Goal: Transaction & Acquisition: Purchase product/service

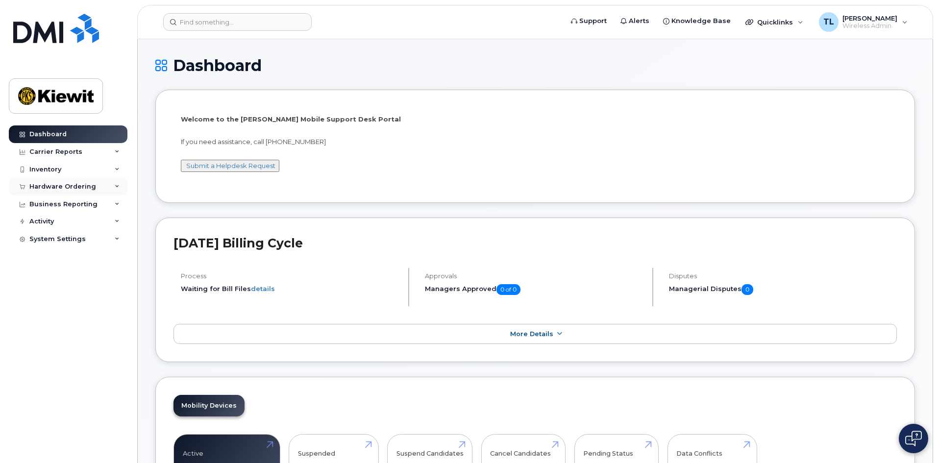
click at [62, 189] on div "Hardware Ordering" at bounding box center [62, 187] width 67 height 8
click at [58, 204] on div "Overview" at bounding box center [50, 204] width 32 height 9
click at [48, 224] on div "Orders" at bounding box center [46, 223] width 24 height 9
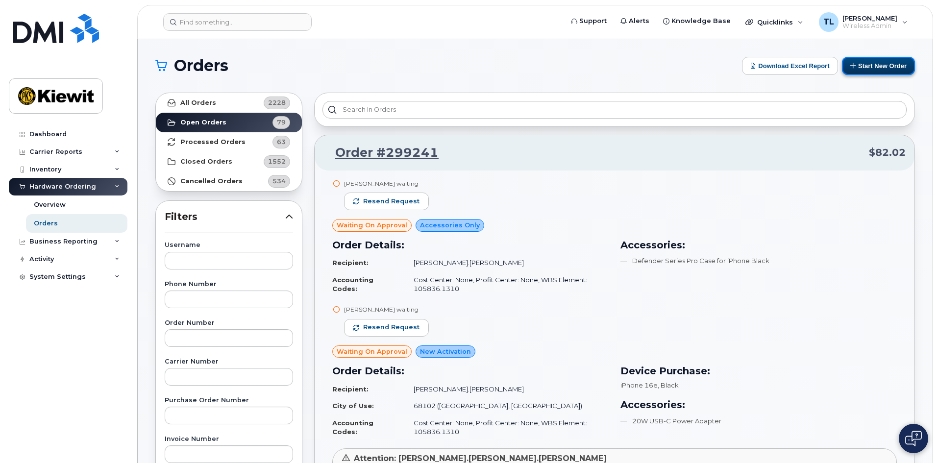
click at [870, 60] on button "Start New Order" at bounding box center [878, 66] width 73 height 18
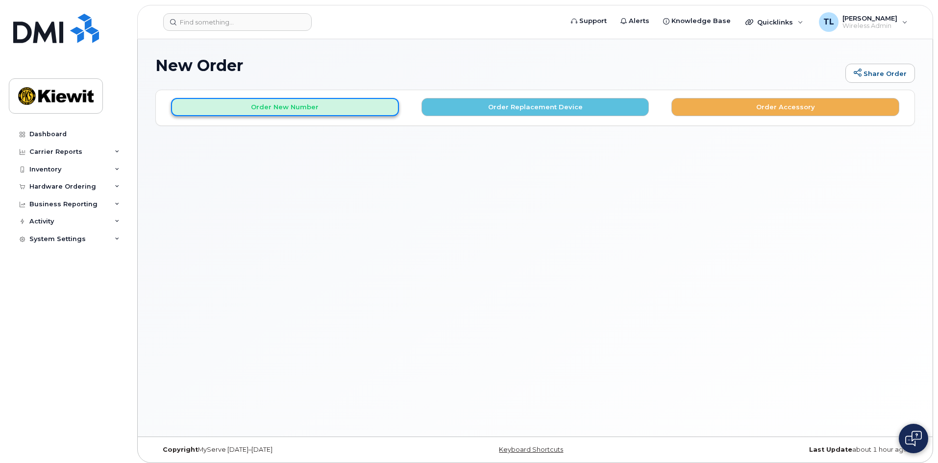
click at [265, 111] on button "Order New Number" at bounding box center [285, 107] width 228 height 18
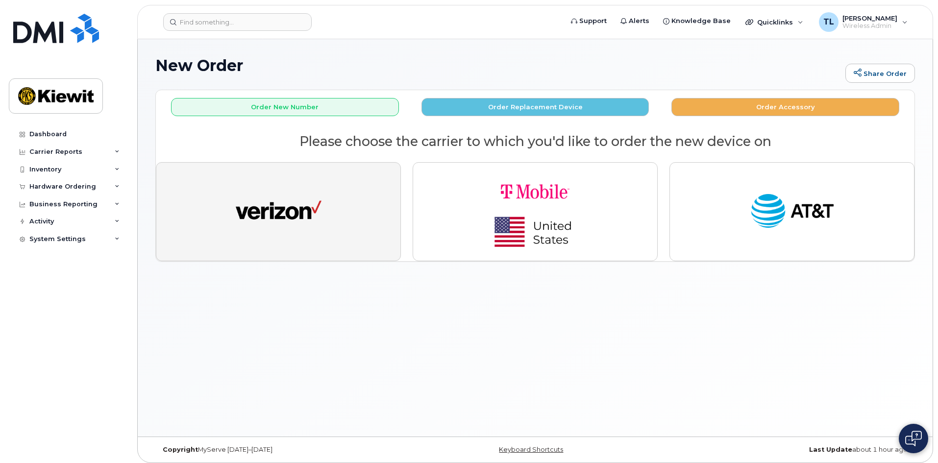
click at [272, 227] on img "button" at bounding box center [279, 212] width 86 height 44
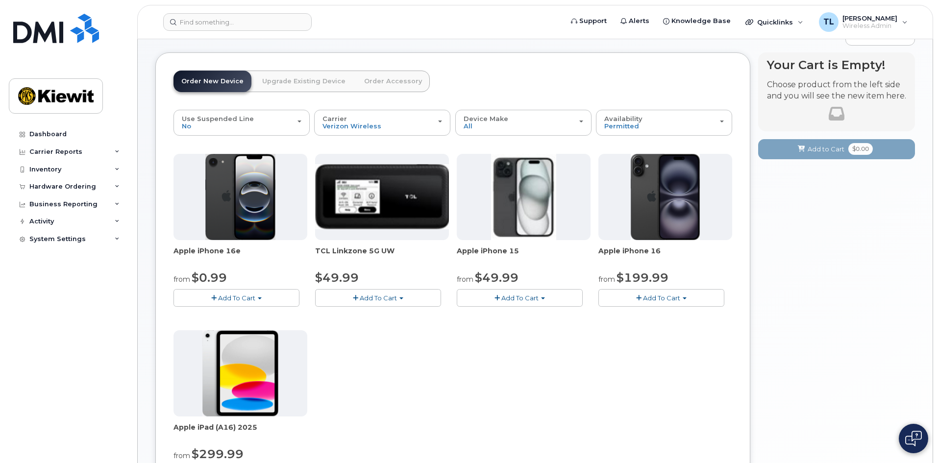
scroll to position [147, 0]
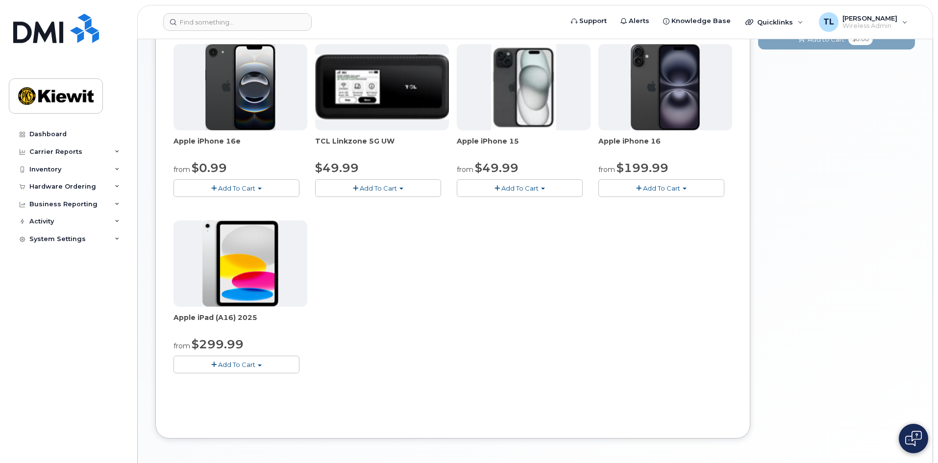
click at [236, 366] on span "Add To Cart" at bounding box center [236, 365] width 37 height 8
click at [247, 385] on link "$299.99 - 2 Year Activation (128GB)" at bounding box center [243, 383] width 135 height 12
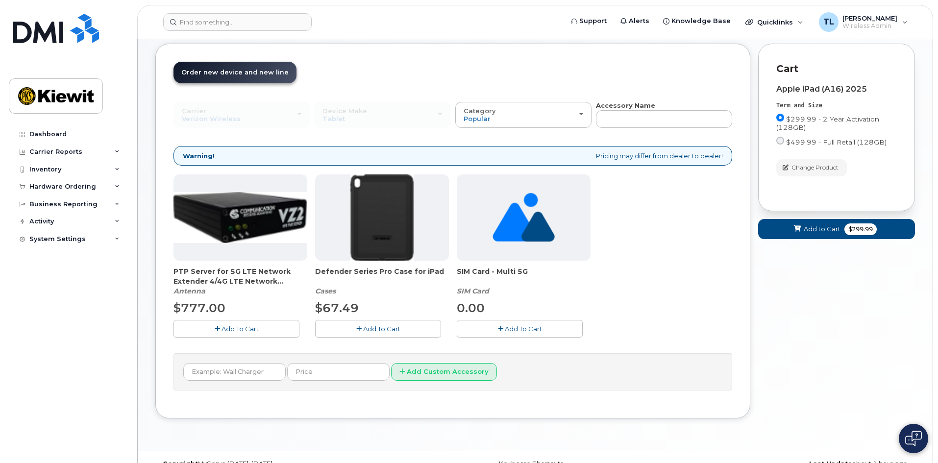
scroll to position [65, 0]
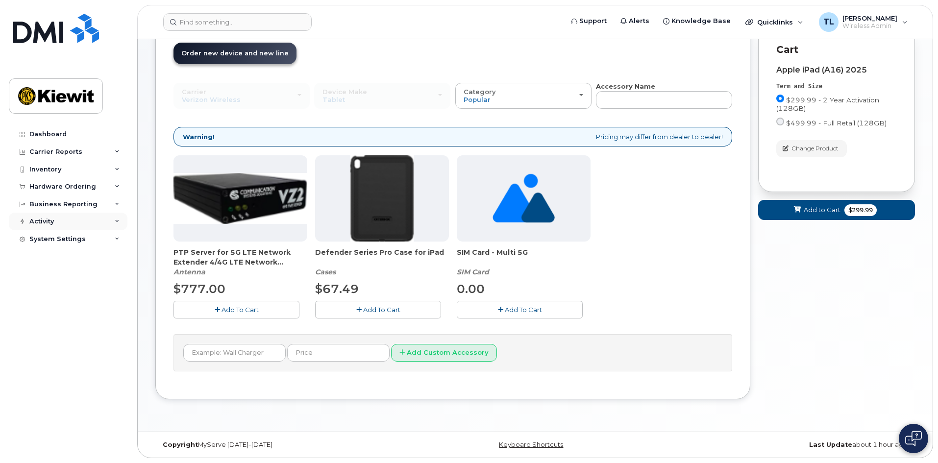
click at [72, 223] on div "Activity" at bounding box center [68, 222] width 119 height 18
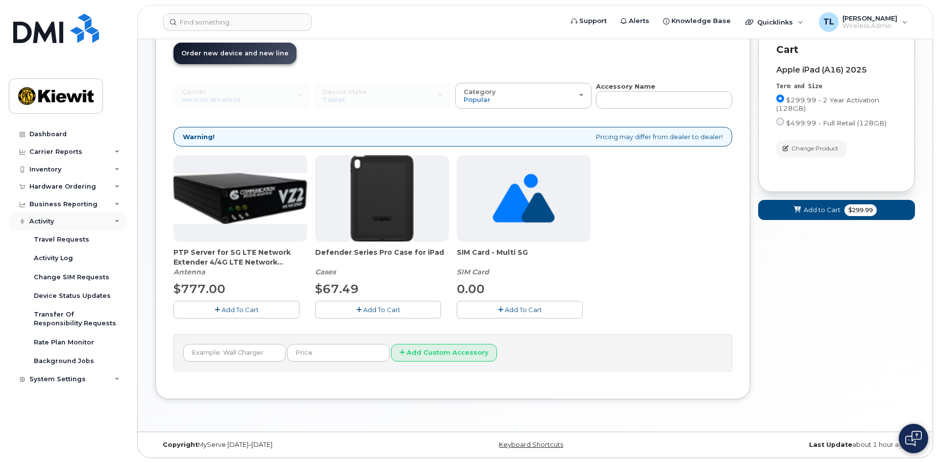
click at [72, 223] on div "Activity" at bounding box center [68, 222] width 119 height 18
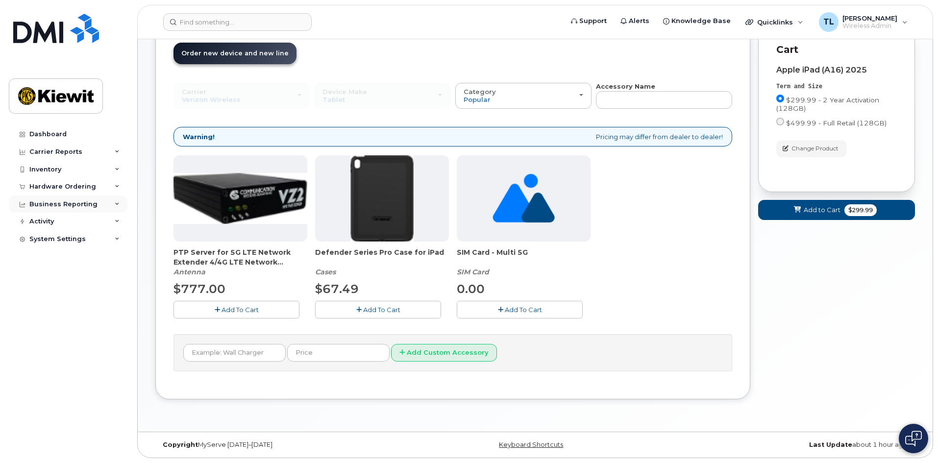
click at [73, 209] on div "Business Reporting" at bounding box center [68, 205] width 119 height 18
click at [75, 207] on div "Business Reporting" at bounding box center [63, 204] width 68 height 8
click at [389, 310] on span "Add To Cart" at bounding box center [381, 310] width 37 height 8
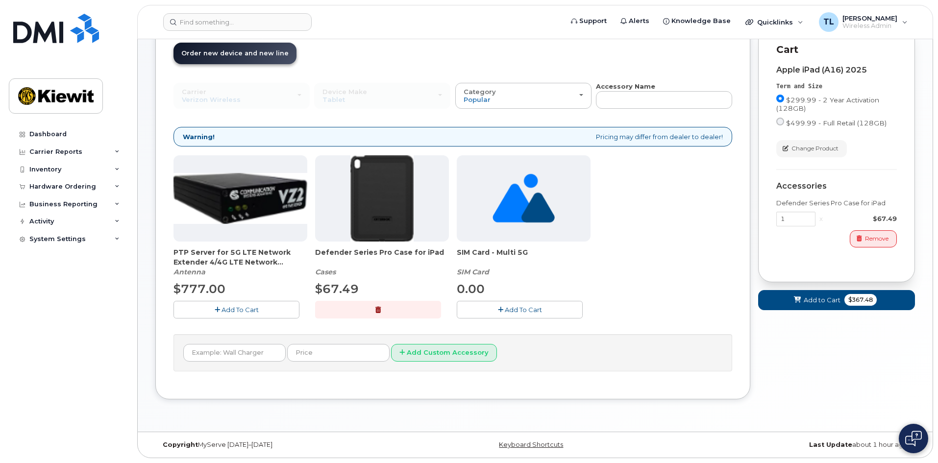
click at [517, 309] on span "Add To Cart" at bounding box center [523, 310] width 37 height 8
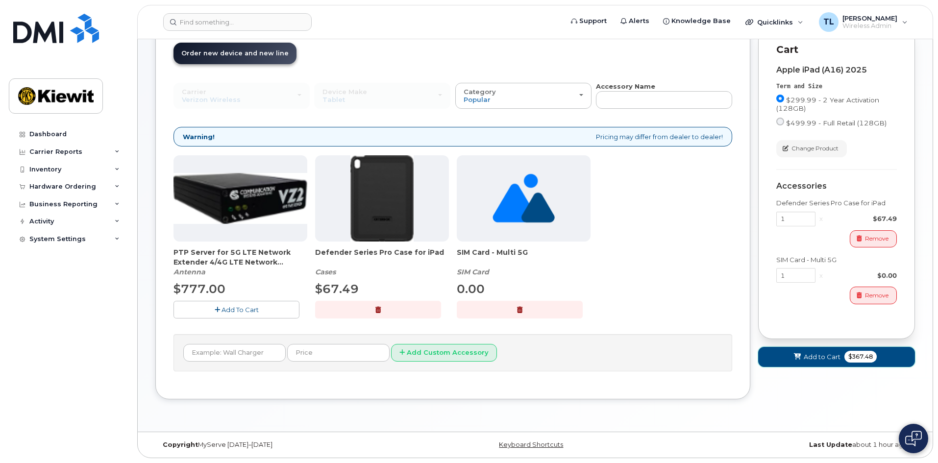
click at [802, 353] on span at bounding box center [797, 356] width 9 height 9
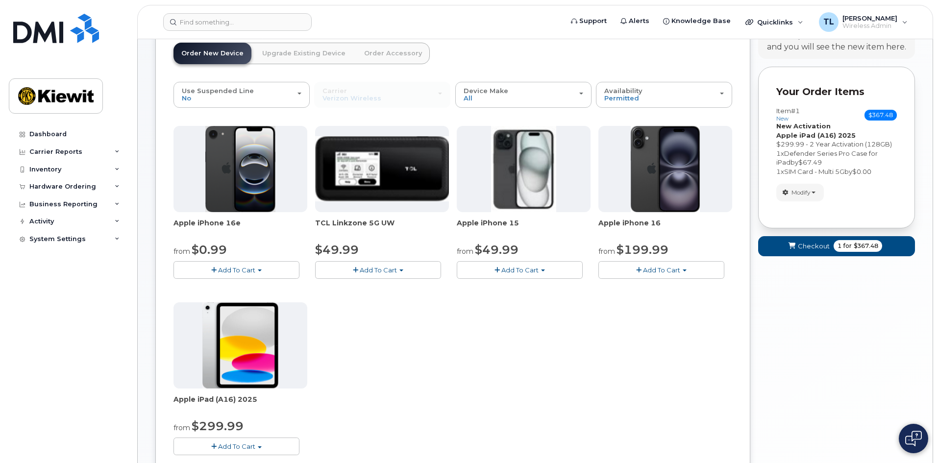
scroll to position [163, 0]
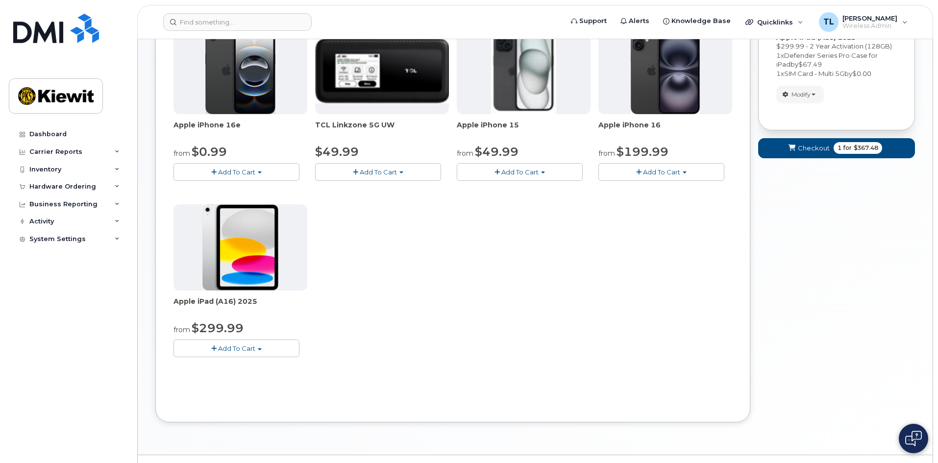
click at [251, 346] on span "Add To Cart" at bounding box center [236, 349] width 37 height 8
click at [244, 364] on link "$299.99 - 2 Year Activation (128GB)" at bounding box center [243, 367] width 135 height 12
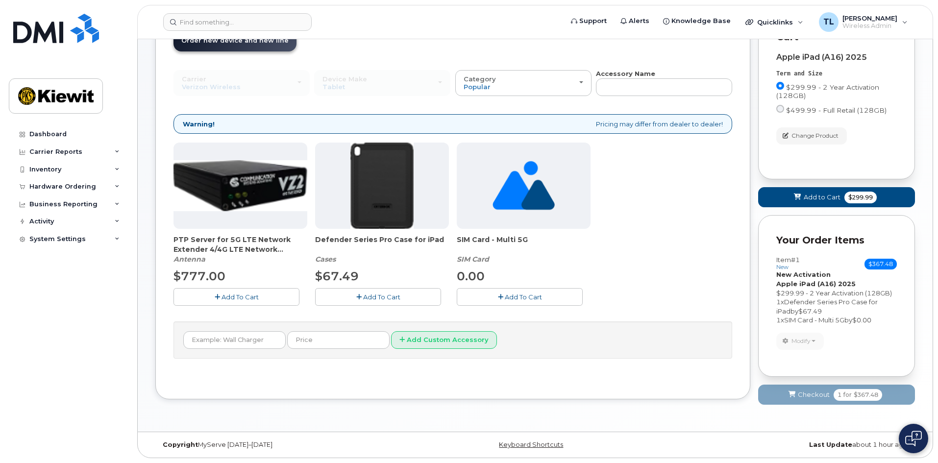
scroll to position [78, 0]
drag, startPoint x: 371, startPoint y: 297, endPoint x: 497, endPoint y: 301, distance: 125.6
click at [372, 297] on span "Add To Cart" at bounding box center [381, 297] width 37 height 8
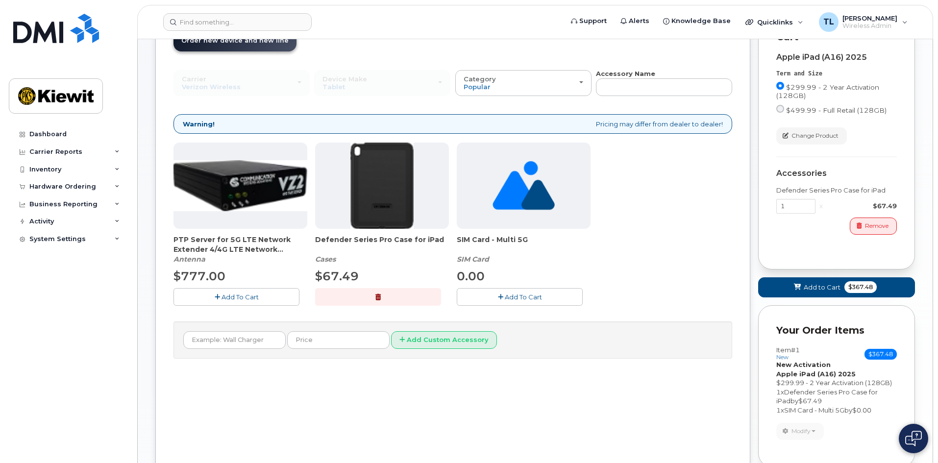
click at [514, 300] on span "Add To Cart" at bounding box center [523, 297] width 37 height 8
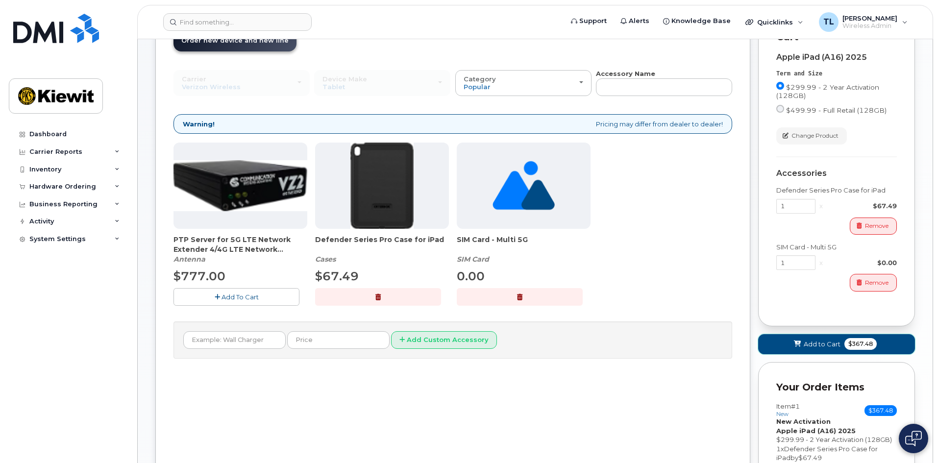
click at [818, 343] on span "Add to Cart" at bounding box center [822, 344] width 37 height 9
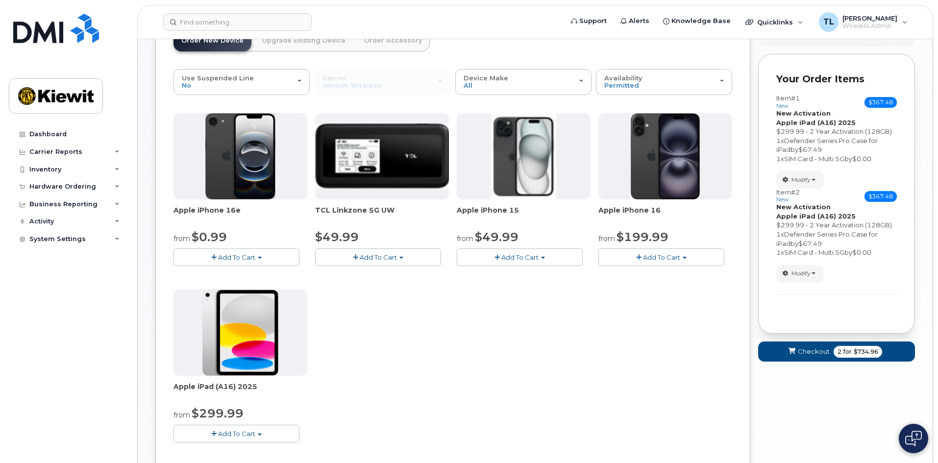
click at [249, 432] on span "Add To Cart" at bounding box center [236, 434] width 37 height 8
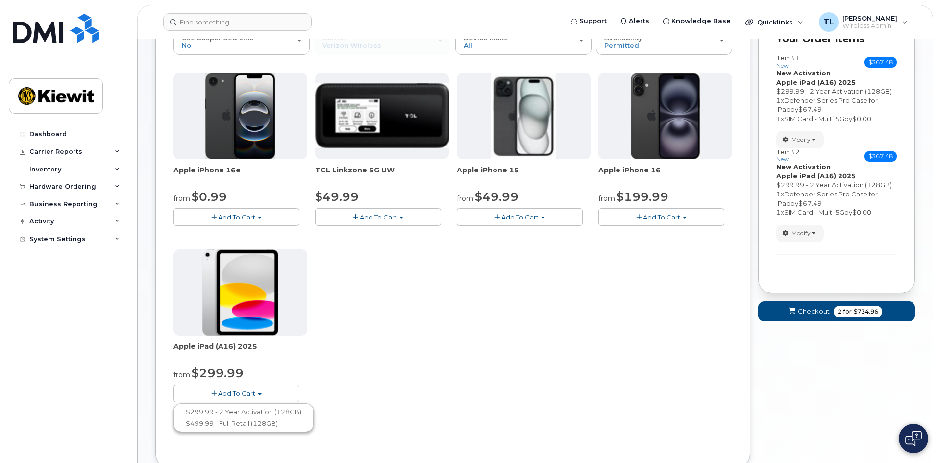
scroll to position [176, 0]
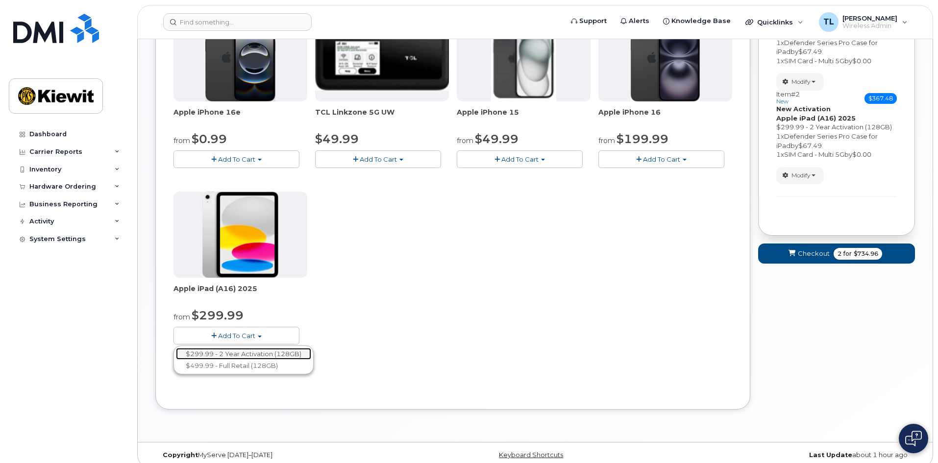
click at [268, 354] on link "$299.99 - 2 Year Activation (128GB)" at bounding box center [243, 354] width 135 height 12
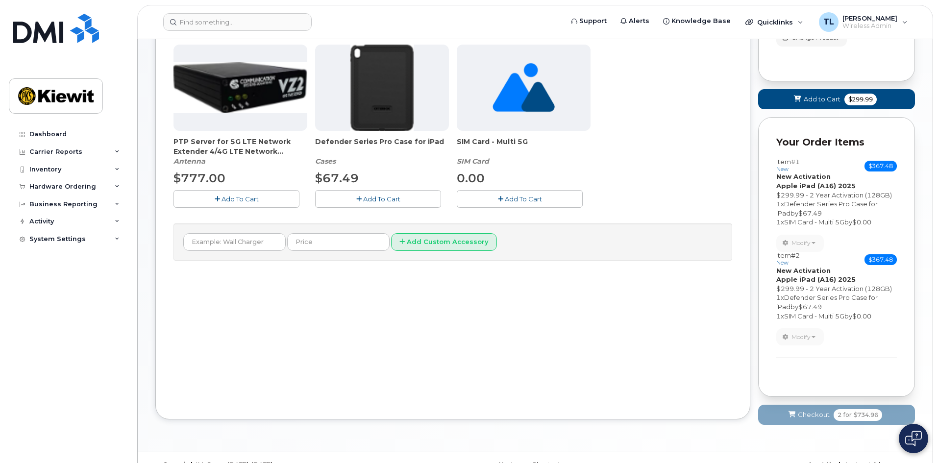
click at [402, 200] on button "Add To Cart" at bounding box center [378, 198] width 126 height 17
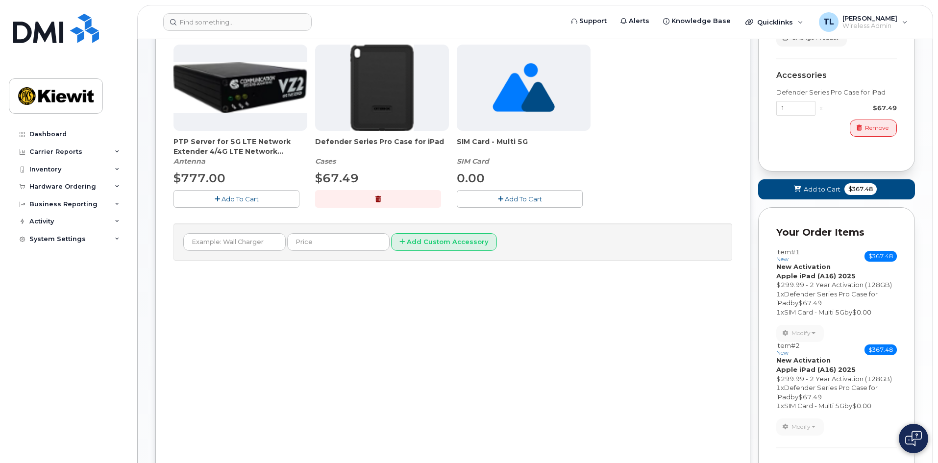
click at [508, 199] on span "Add To Cart" at bounding box center [523, 199] width 37 height 8
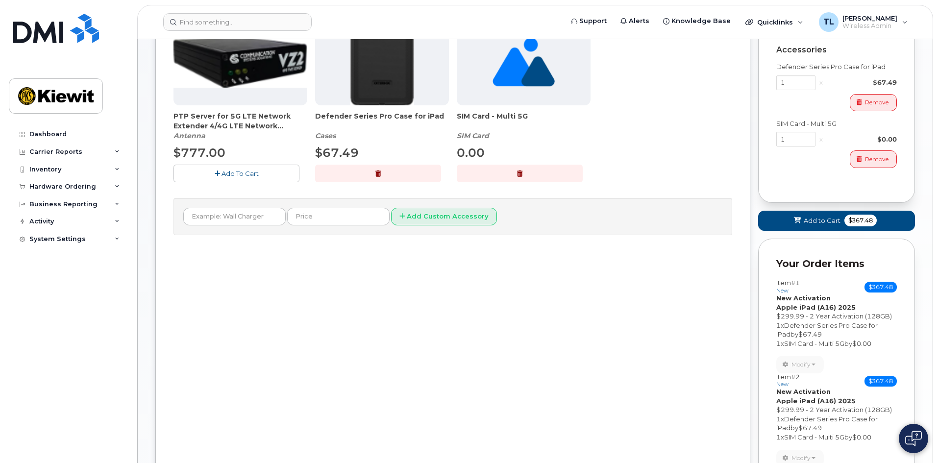
scroll to position [49, 0]
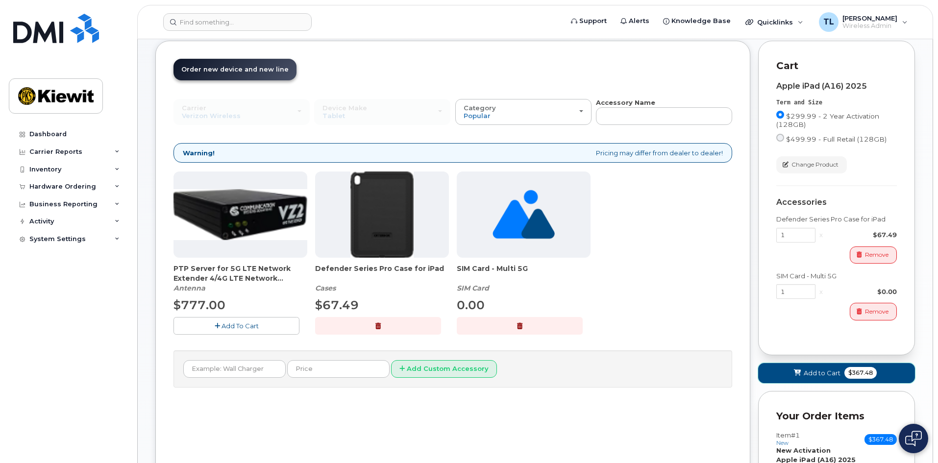
click at [826, 372] on span "Add to Cart" at bounding box center [822, 373] width 37 height 9
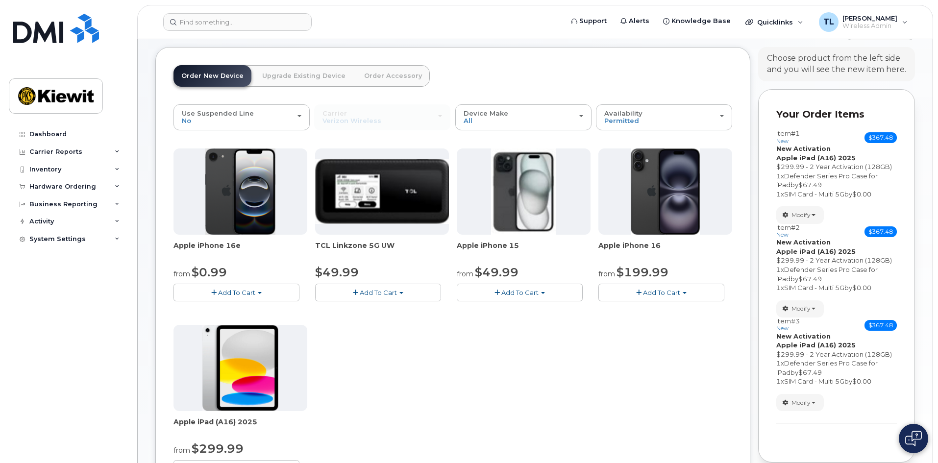
scroll to position [98, 0]
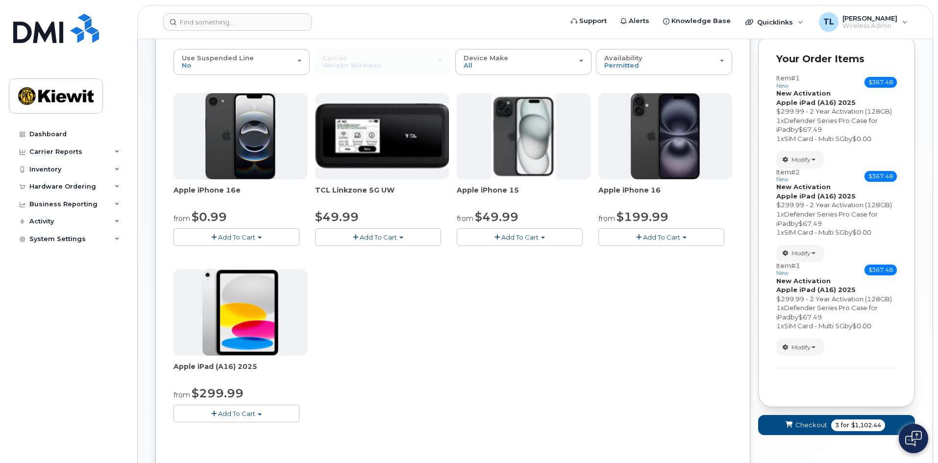
click at [250, 412] on span "Add To Cart" at bounding box center [236, 414] width 37 height 8
click at [242, 431] on link "$299.99 - 2 Year Activation (128GB)" at bounding box center [243, 432] width 135 height 12
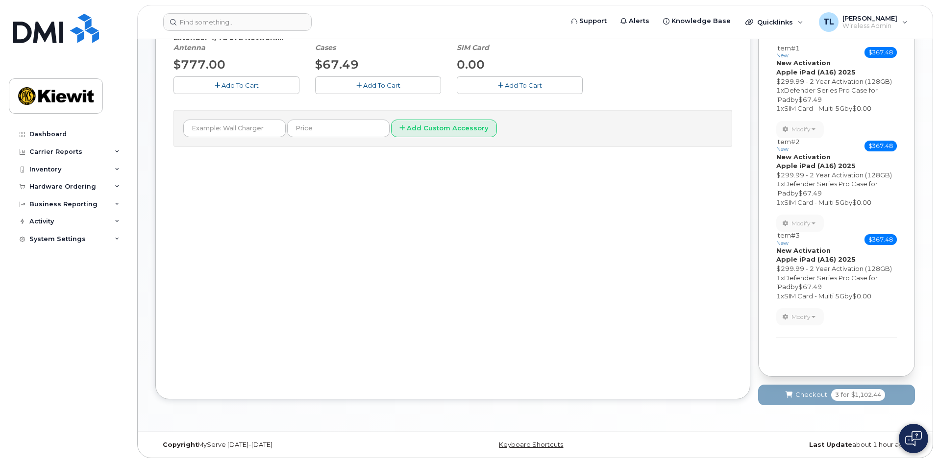
scroll to position [192, 0]
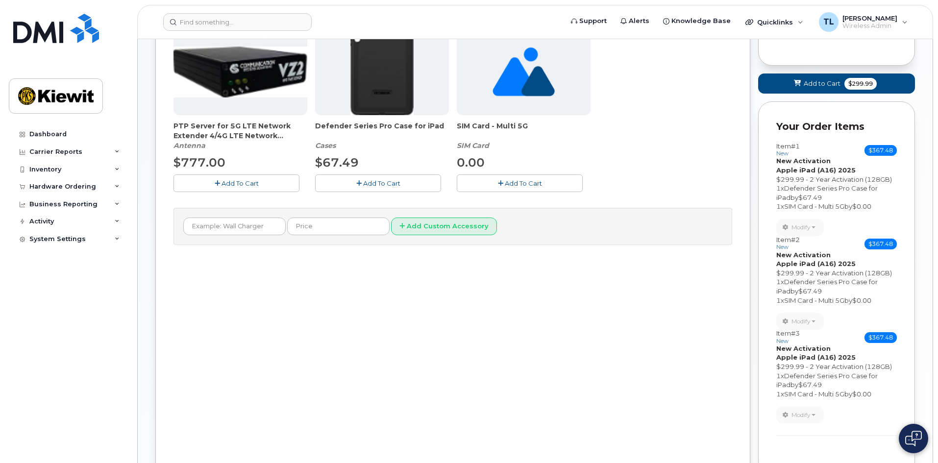
click at [368, 183] on span "Add To Cart" at bounding box center [381, 183] width 37 height 8
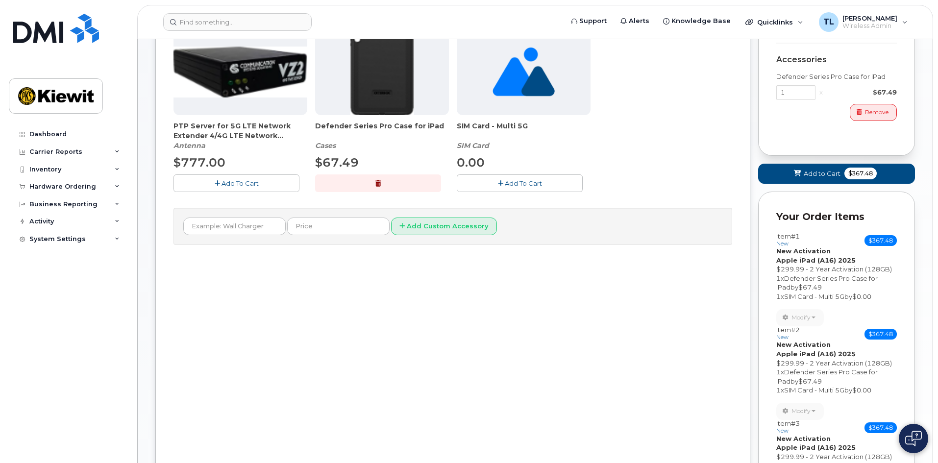
click at [474, 182] on button "Add To Cart" at bounding box center [520, 183] width 126 height 17
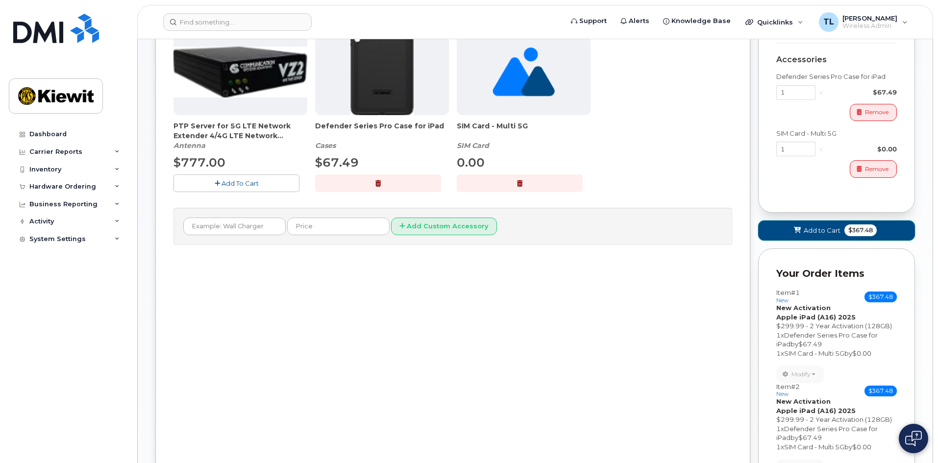
click at [798, 228] on icon at bounding box center [797, 230] width 7 height 6
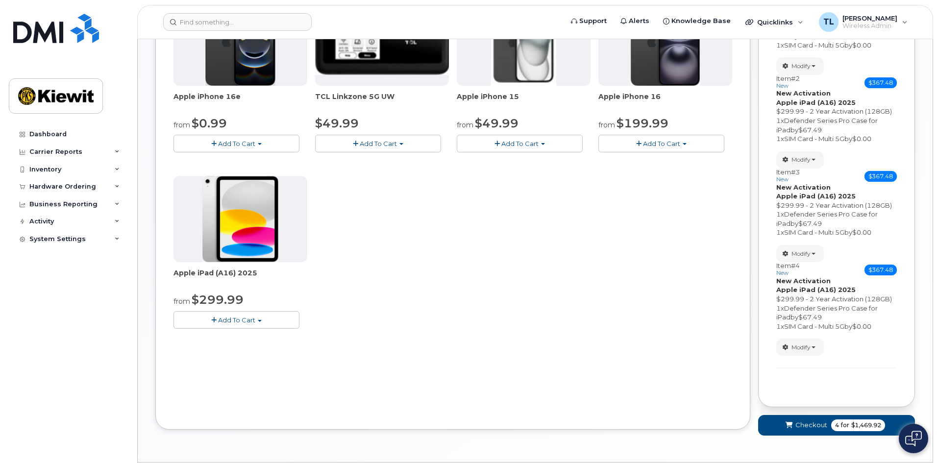
scroll to position [222, 0]
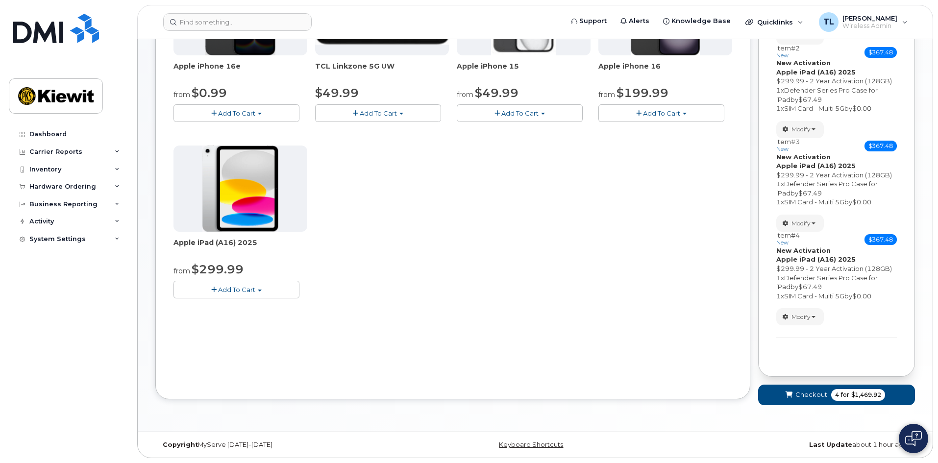
click at [226, 290] on span "Add To Cart" at bounding box center [236, 290] width 37 height 8
click at [246, 307] on link "$299.99 - 2 Year Activation (128GB)" at bounding box center [243, 308] width 135 height 12
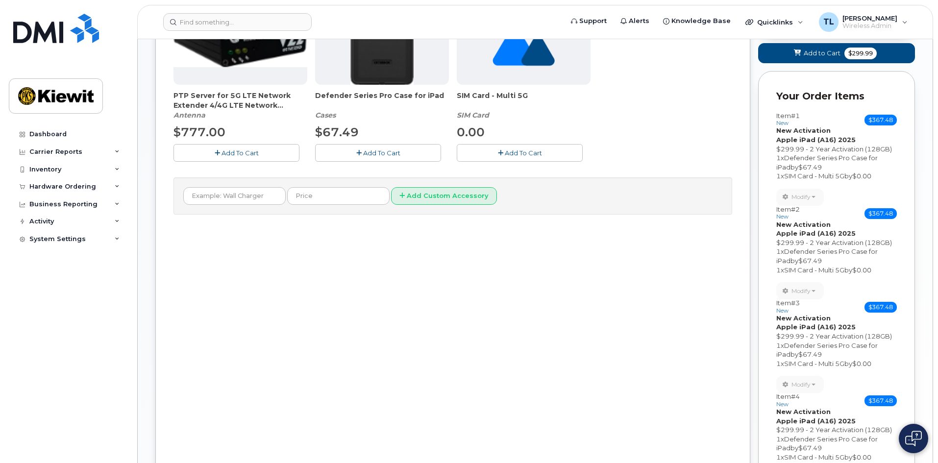
drag, startPoint x: 373, startPoint y: 151, endPoint x: 505, endPoint y: 150, distance: 132.4
click at [386, 151] on span "Add To Cart" at bounding box center [381, 153] width 37 height 8
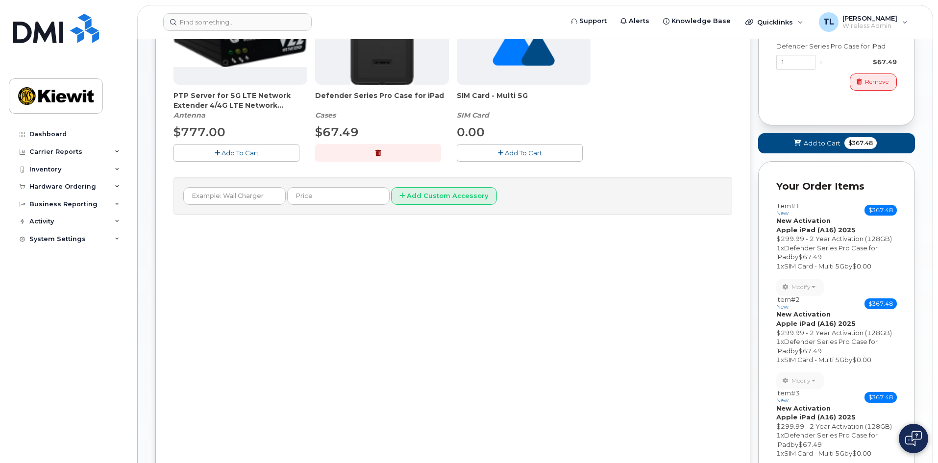
click at [518, 150] on span "Add To Cart" at bounding box center [523, 153] width 37 height 8
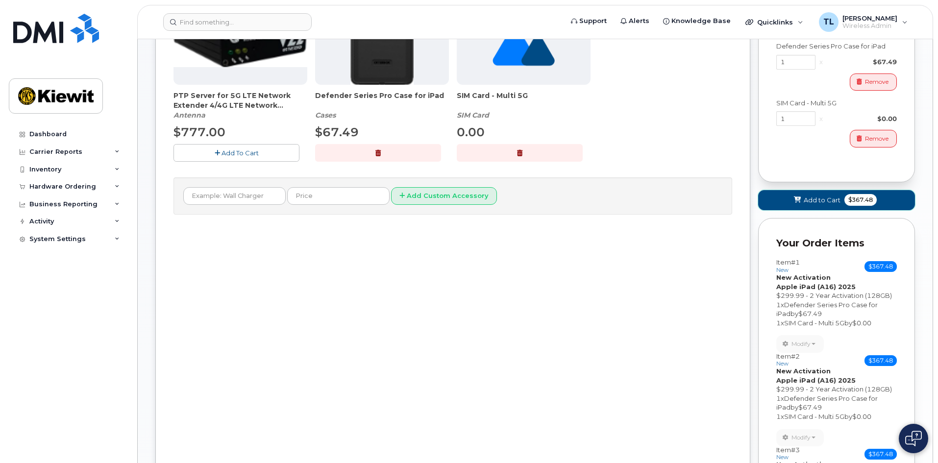
click at [804, 197] on span "Add to Cart" at bounding box center [822, 200] width 37 height 9
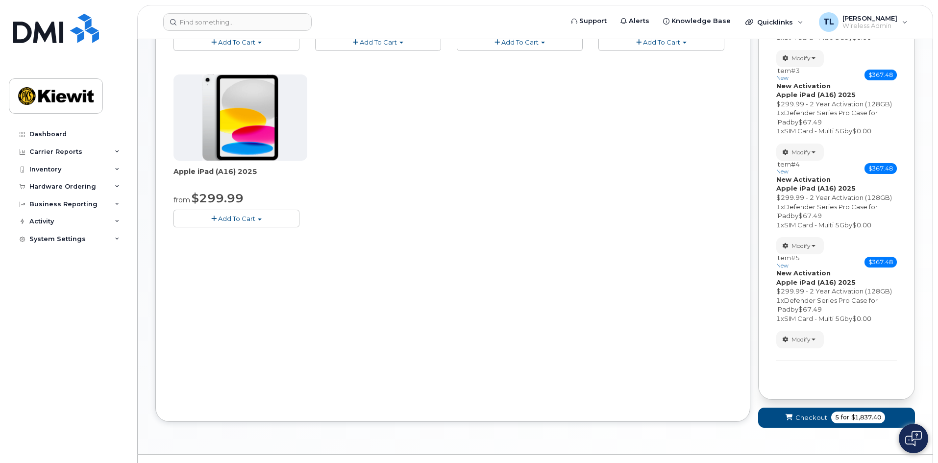
scroll to position [316, 0]
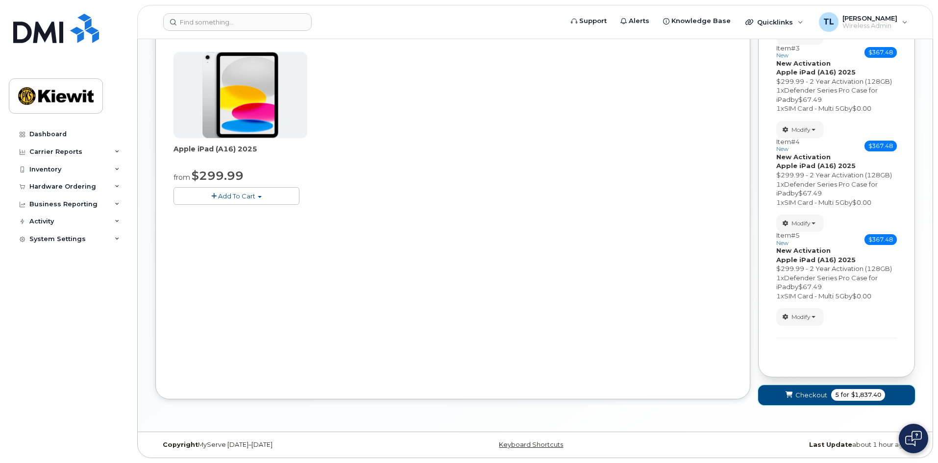
click at [833, 398] on span "5 for $1,837.40" at bounding box center [858, 395] width 54 height 12
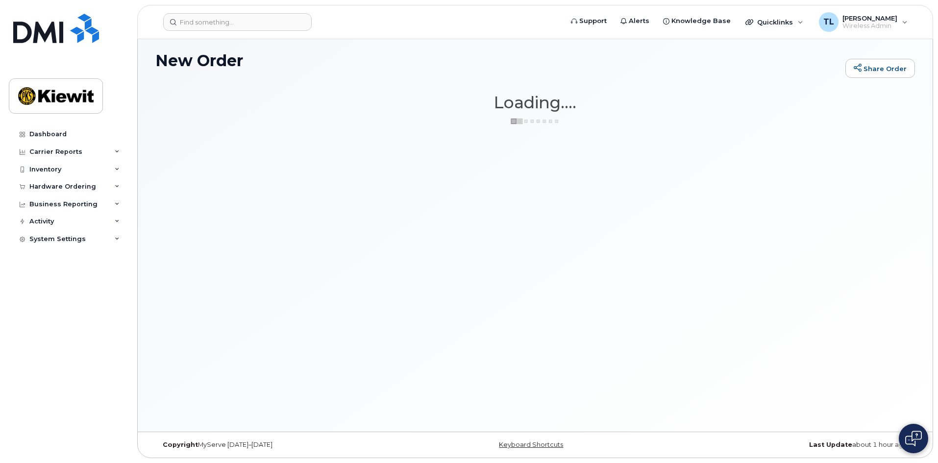
scroll to position [5, 0]
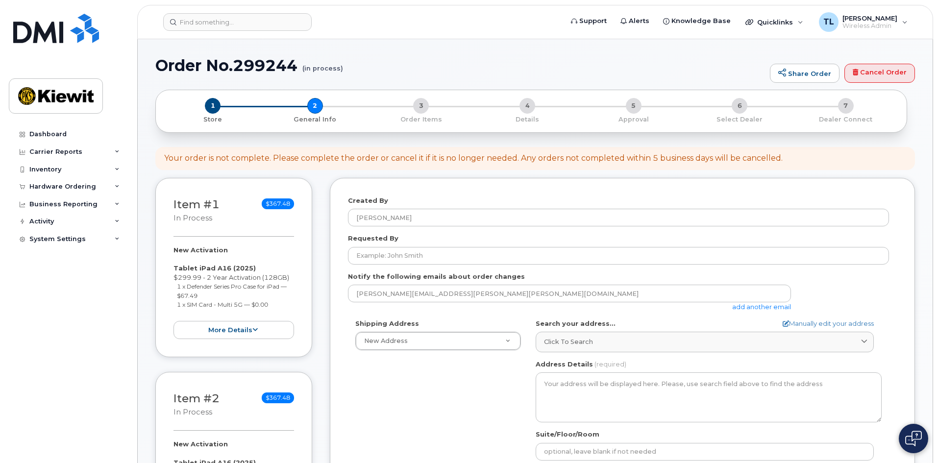
select select
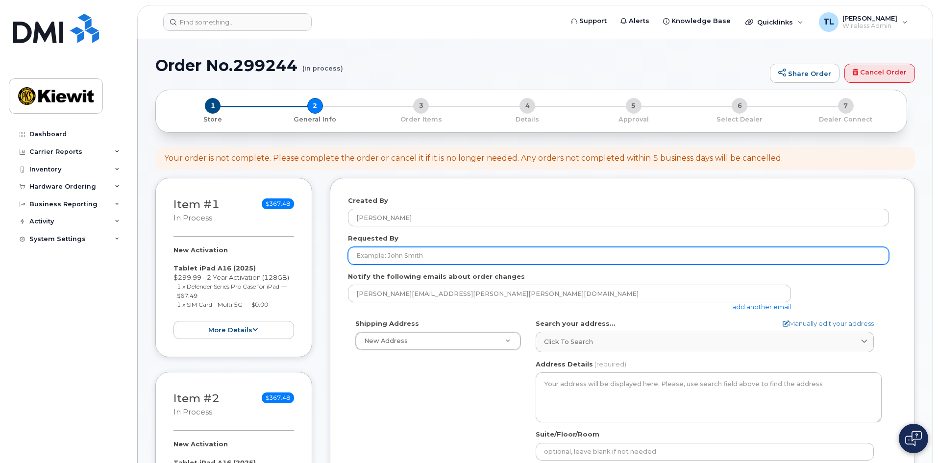
click at [407, 254] on input "Requested By" at bounding box center [618, 256] width 541 height 18
click at [383, 256] on input "be" at bounding box center [618, 256] width 541 height 18
type input "b"
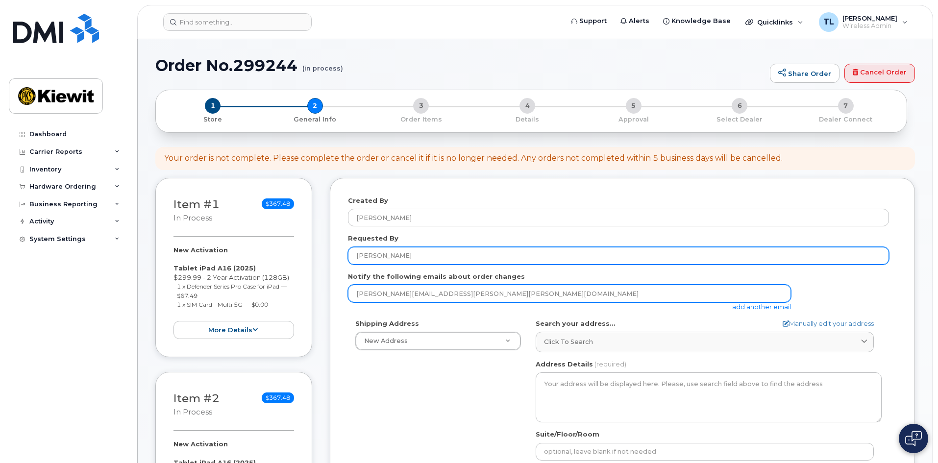
type input "[PERSON_NAME]"
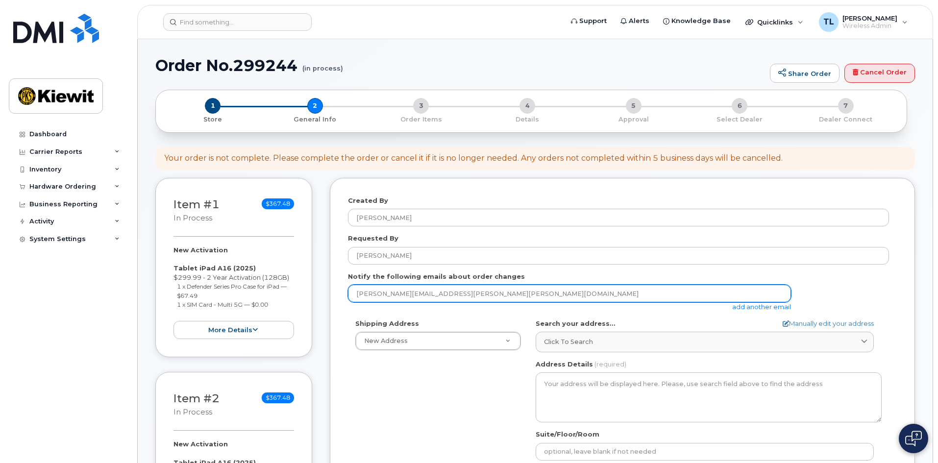
click at [468, 294] on input "[PERSON_NAME][EMAIL_ADDRESS][PERSON_NAME][PERSON_NAME][DOMAIN_NAME]" at bounding box center [569, 294] width 443 height 18
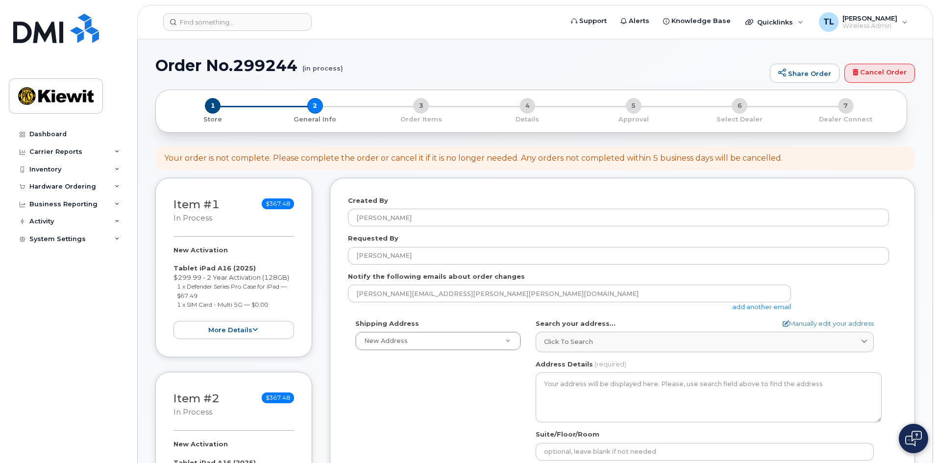
click at [750, 309] on link "add another email" at bounding box center [761, 307] width 59 height 8
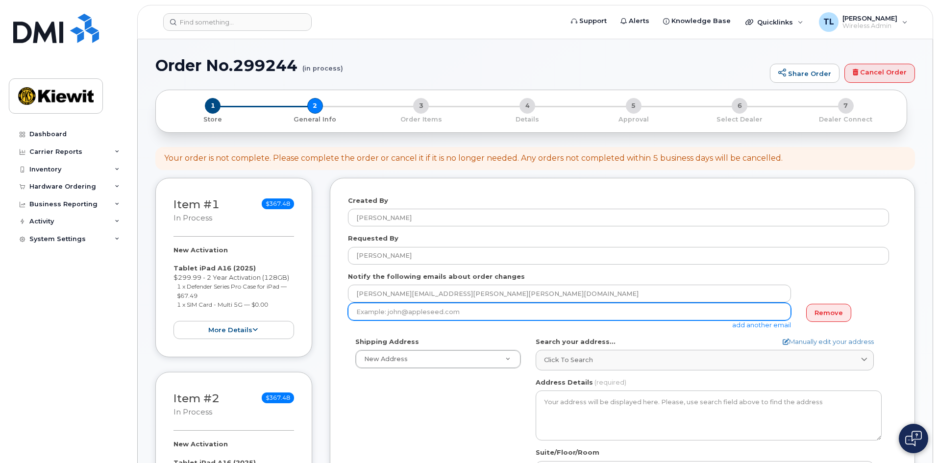
click at [492, 315] on input "email" at bounding box center [569, 312] width 443 height 18
type input "[EMAIL_ADDRESS][PERSON_NAME][PERSON_NAME][DOMAIN_NAME]"
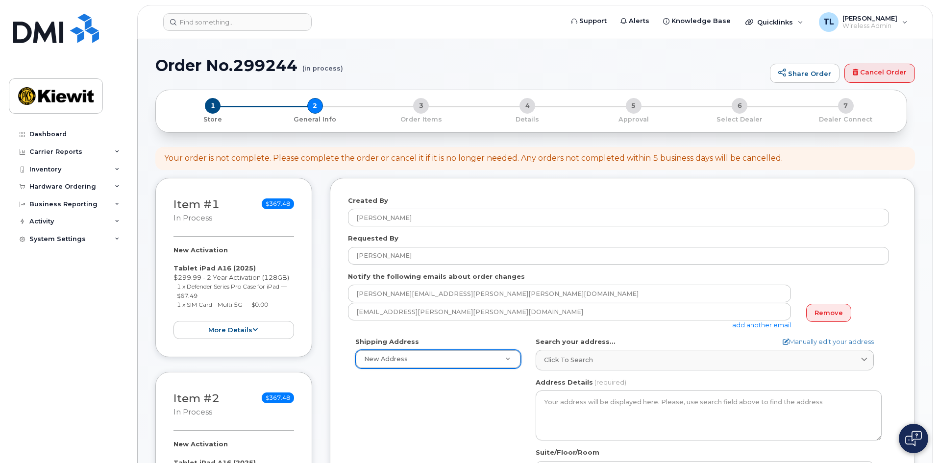
scroll to position [98, 0]
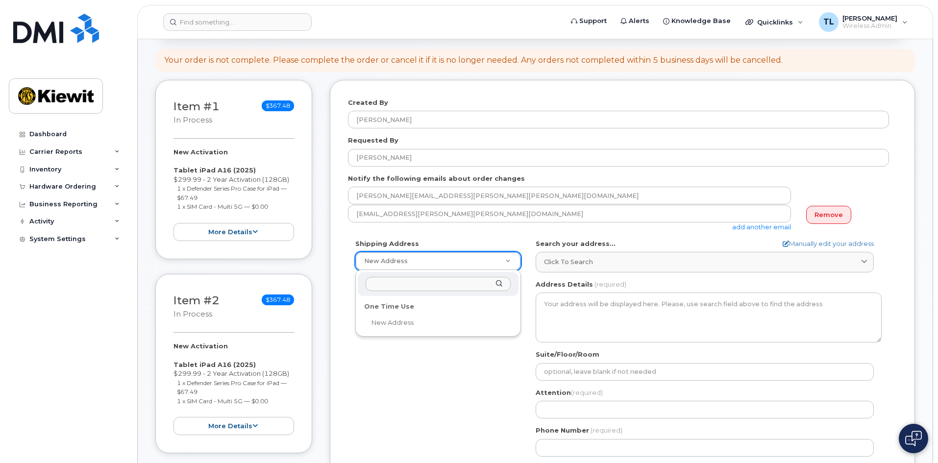
click at [417, 282] on input "text" at bounding box center [438, 284] width 145 height 14
paste input "[STREET_ADDRESS][PERSON_NAME][PERSON_NAME]"
type input "8"
select select
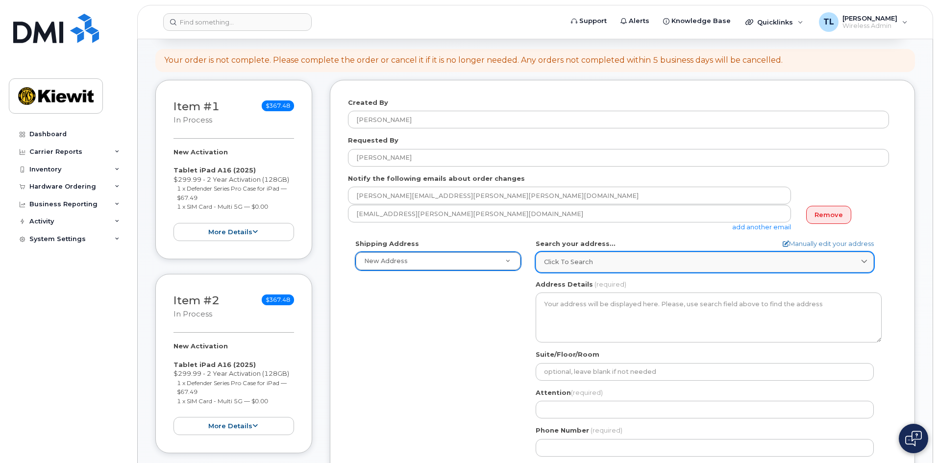
click at [578, 264] on span "Click to search" at bounding box center [568, 261] width 49 height 9
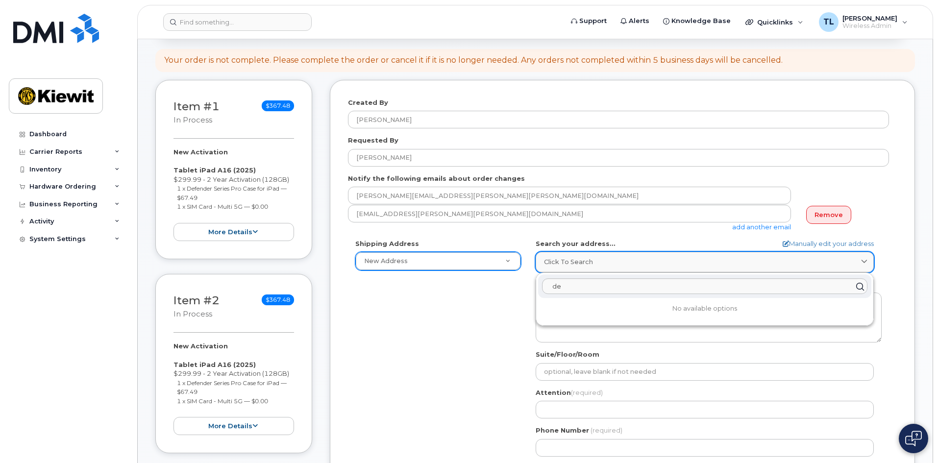
click at [578, 264] on span "Click to search" at bounding box center [568, 261] width 49 height 9
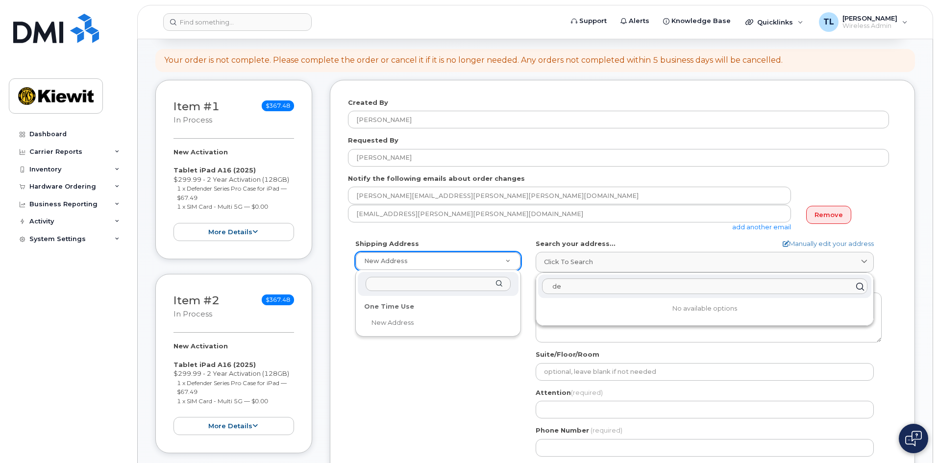
click at [409, 302] on div "One Time Use" at bounding box center [438, 306] width 155 height 15
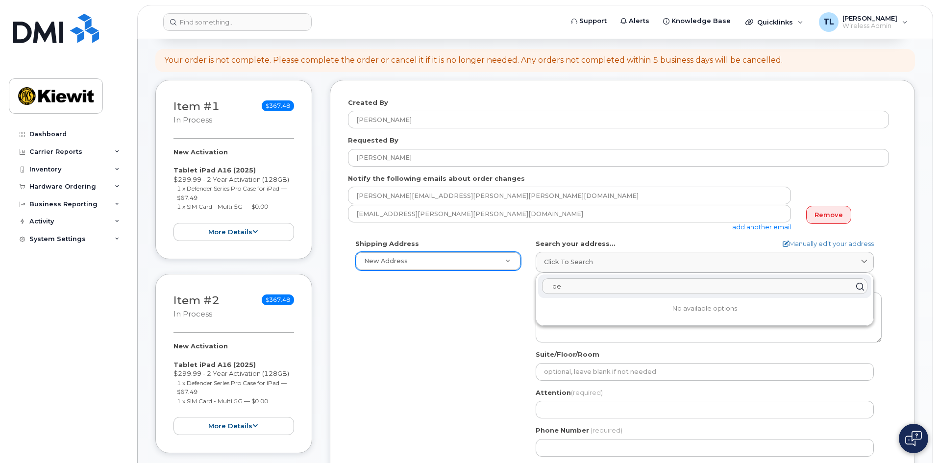
click at [599, 287] on input "de" at bounding box center [704, 287] width 325 height 16
type input "d"
click at [461, 331] on div "Shipping Address New Address New Address AB Search your address... Manually edi…" at bounding box center [618, 351] width 541 height 225
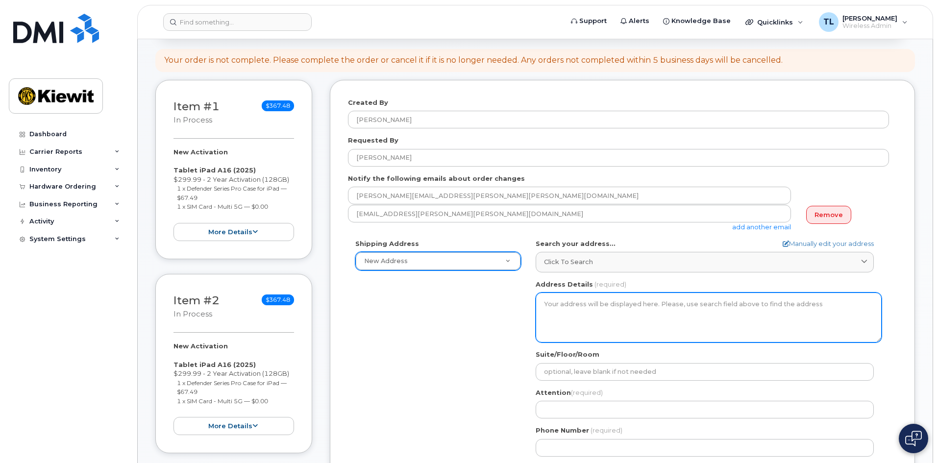
click at [571, 310] on textarea "Address Details" at bounding box center [709, 318] width 346 height 50
click at [571, 303] on textarea "Address Details" at bounding box center [709, 318] width 346 height 50
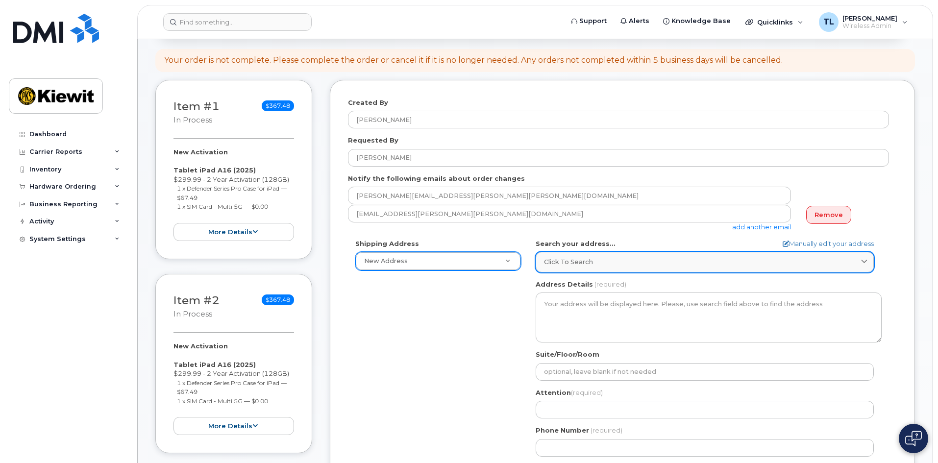
click at [575, 267] on span "Click to search" at bounding box center [568, 261] width 49 height 9
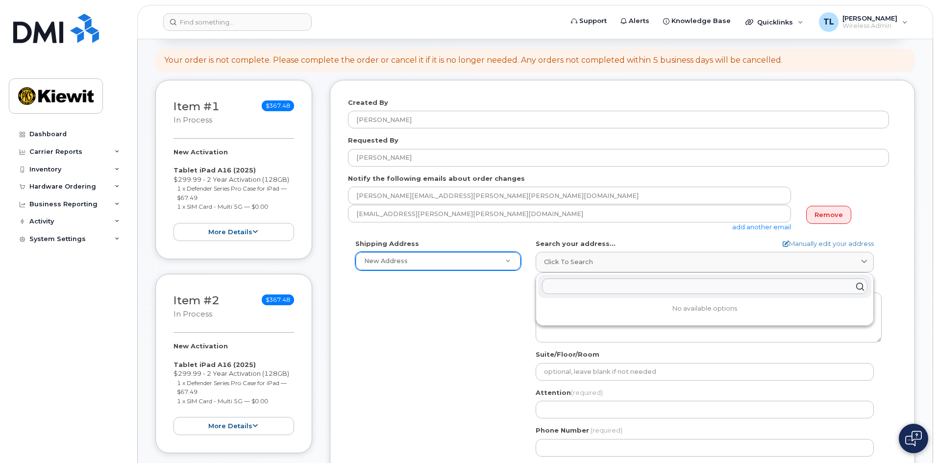
click at [501, 306] on div "Shipping Address New Address New Address AB Search your address... Manually edi…" at bounding box center [618, 351] width 541 height 225
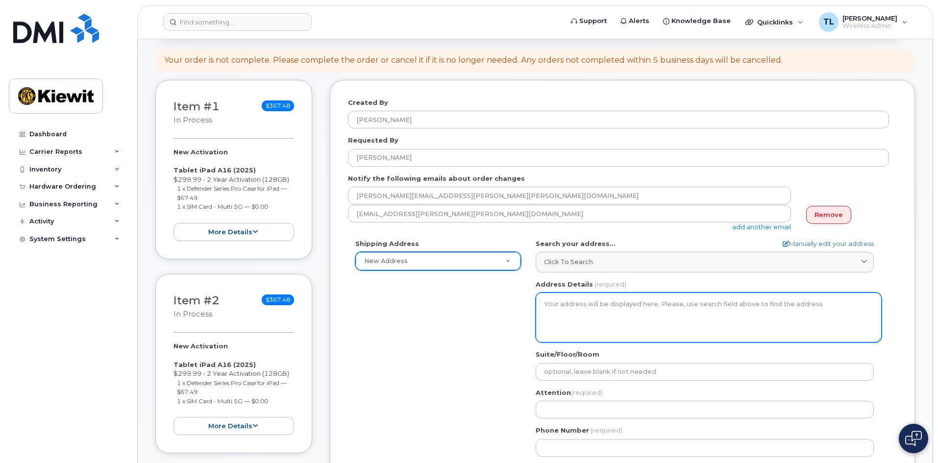
click at [572, 322] on textarea "Address Details" at bounding box center [709, 318] width 346 height 50
click at [566, 300] on textarea "Address Details" at bounding box center [709, 318] width 346 height 50
click at [560, 305] on textarea "Address Details" at bounding box center [709, 318] width 346 height 50
click at [556, 306] on textarea "Address Details" at bounding box center [709, 318] width 346 height 50
click at [551, 306] on textarea "Address Details" at bounding box center [709, 318] width 346 height 50
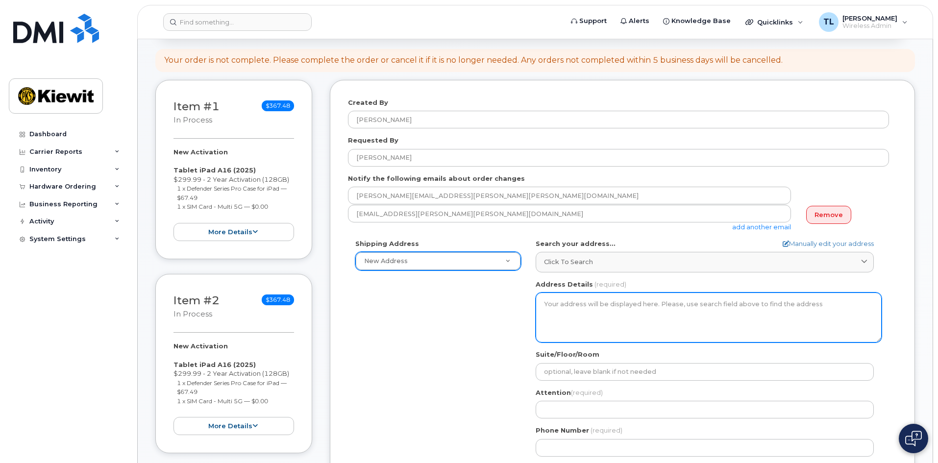
click at [551, 306] on textarea "Address Details" at bounding box center [709, 318] width 346 height 50
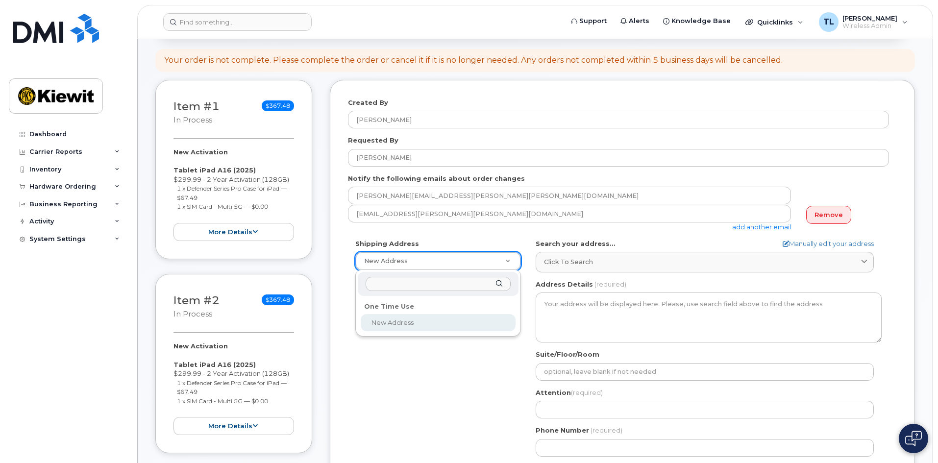
click at [416, 291] on input "text" at bounding box center [438, 284] width 145 height 14
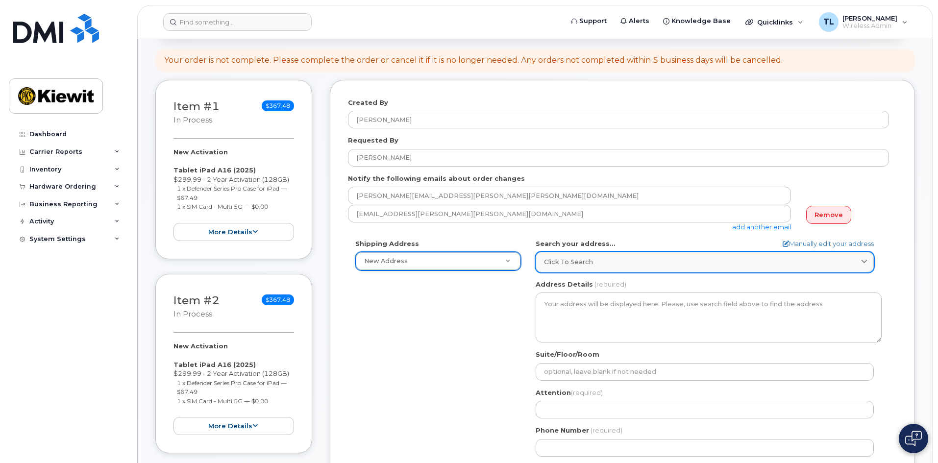
click at [584, 261] on span "Click to search" at bounding box center [568, 261] width 49 height 9
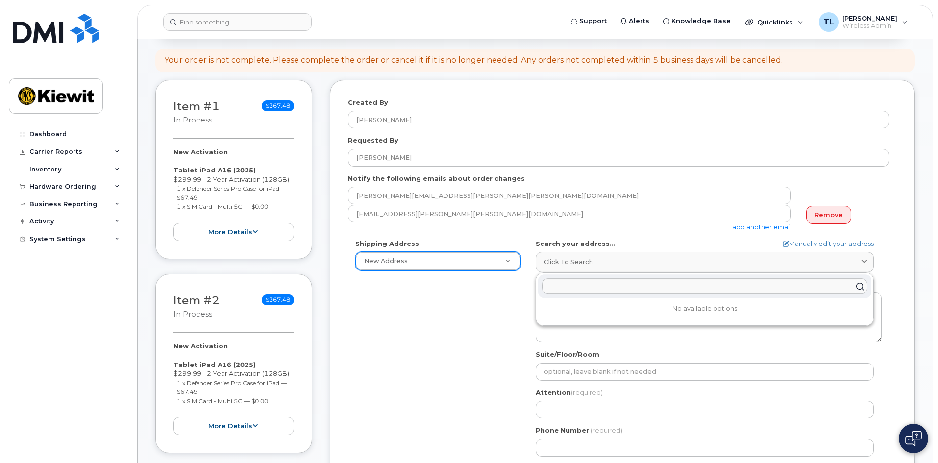
click at [495, 307] on div "Shipping Address New Address New Address AB Search your address... Manually edi…" at bounding box center [618, 351] width 541 height 225
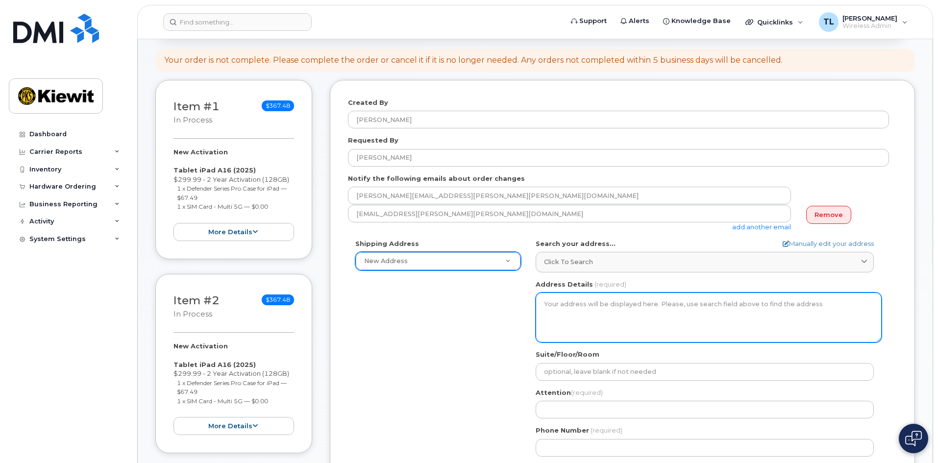
click at [571, 309] on textarea "Address Details" at bounding box center [709, 318] width 346 height 50
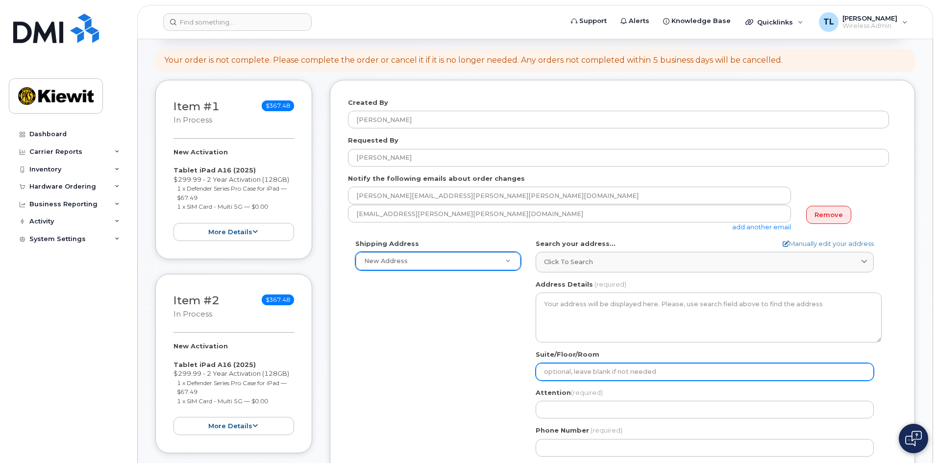
click at [559, 365] on input "Suite/Floor/Room" at bounding box center [705, 372] width 338 height 18
select select
type input "d"
select select
type input "dd"
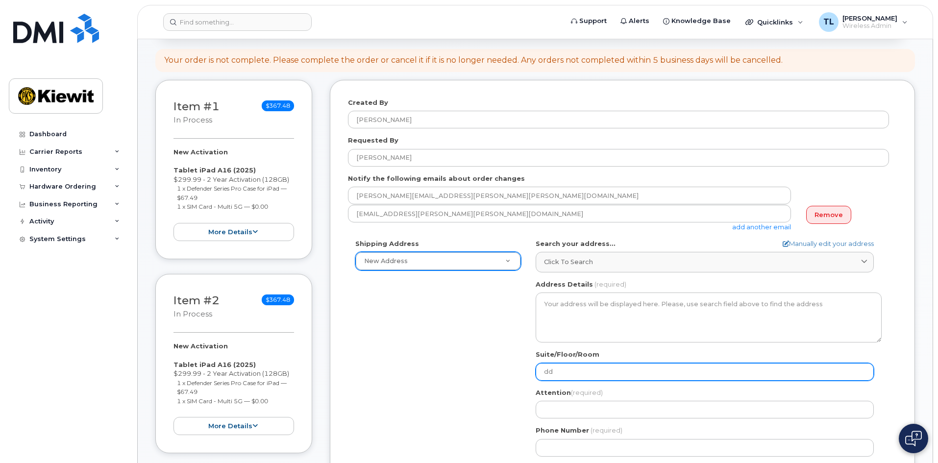
select select
type input "ddd"
select select
type input "dd"
select select
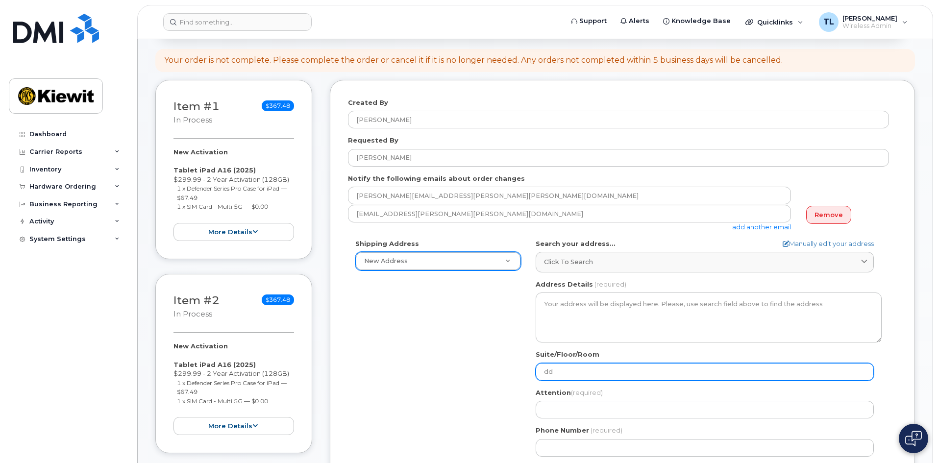
type input "d"
select select
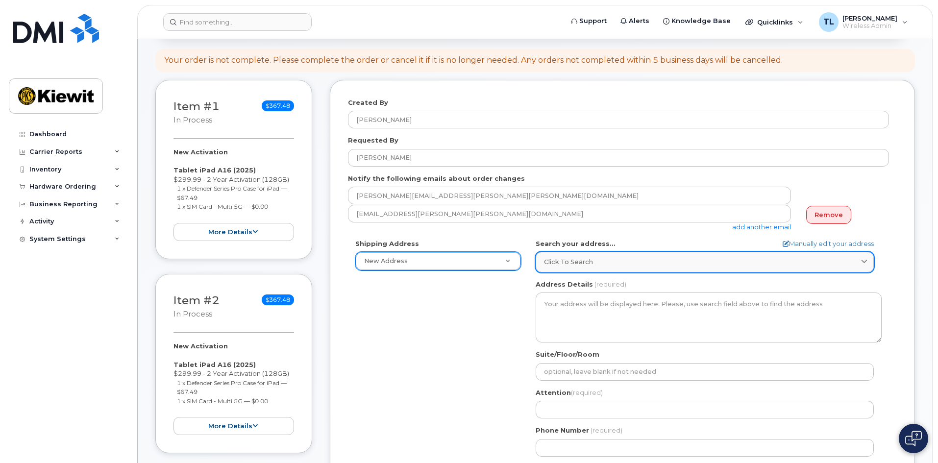
click at [853, 260] on div "Click to search" at bounding box center [705, 261] width 322 height 9
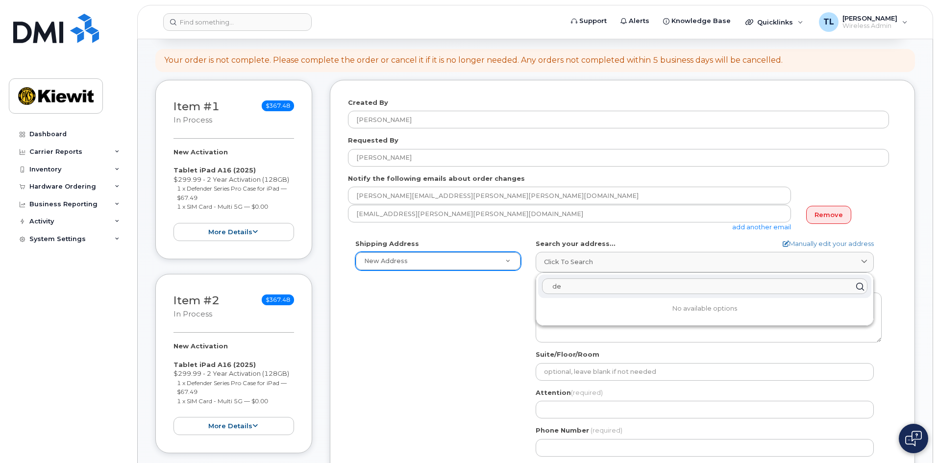
type input "de"
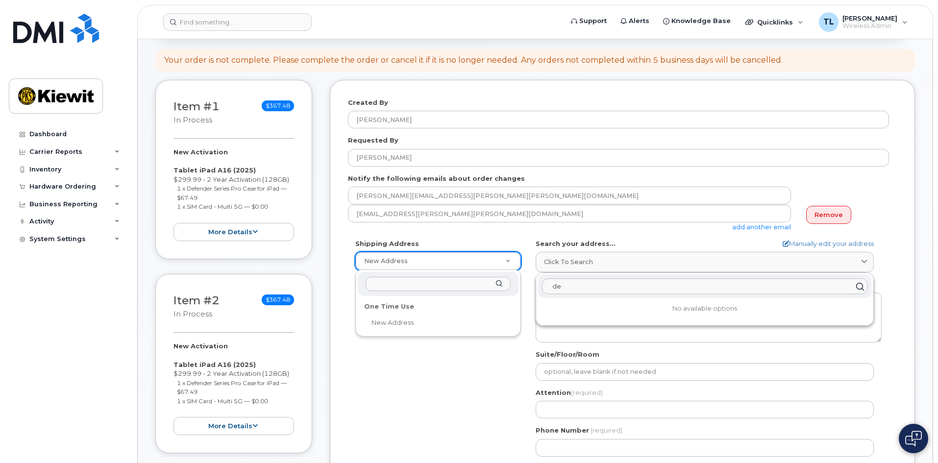
click at [383, 304] on div "One Time Use" at bounding box center [438, 306] width 155 height 15
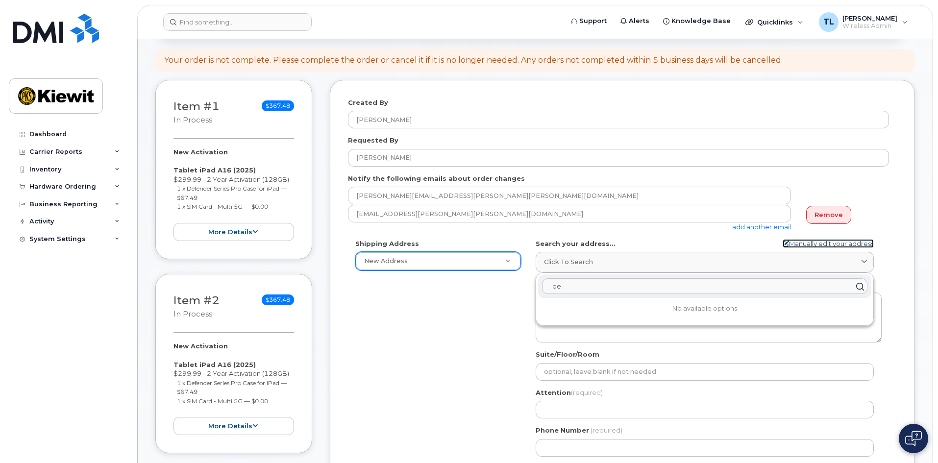
click at [830, 242] on link "Manually edit your address" at bounding box center [828, 243] width 91 height 9
select select
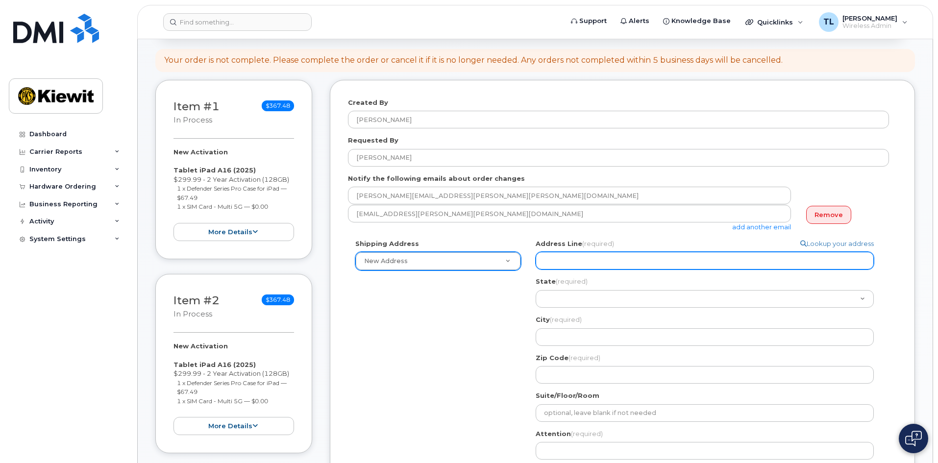
click at [646, 260] on input "Address Line (required)" at bounding box center [705, 261] width 338 height 18
paste input "[STREET_ADDRESS][PERSON_NAME][PERSON_NAME]"
select select
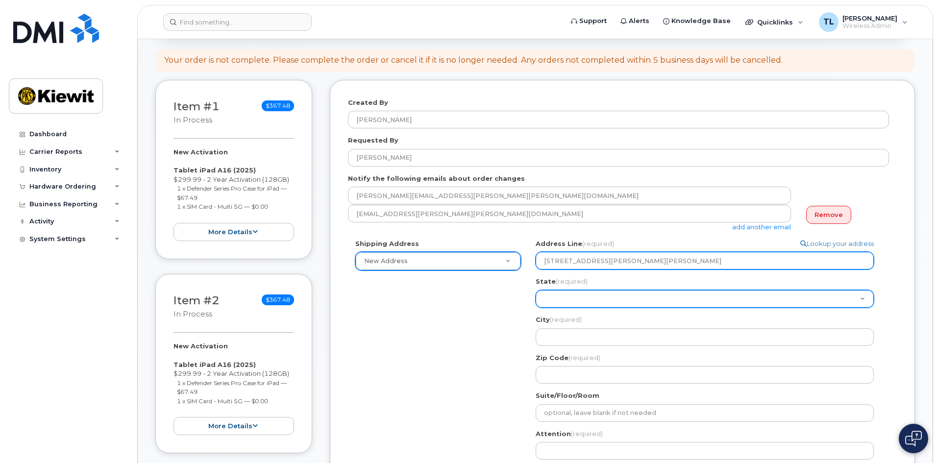
type input "[STREET_ADDRESS][PERSON_NAME][PERSON_NAME]"
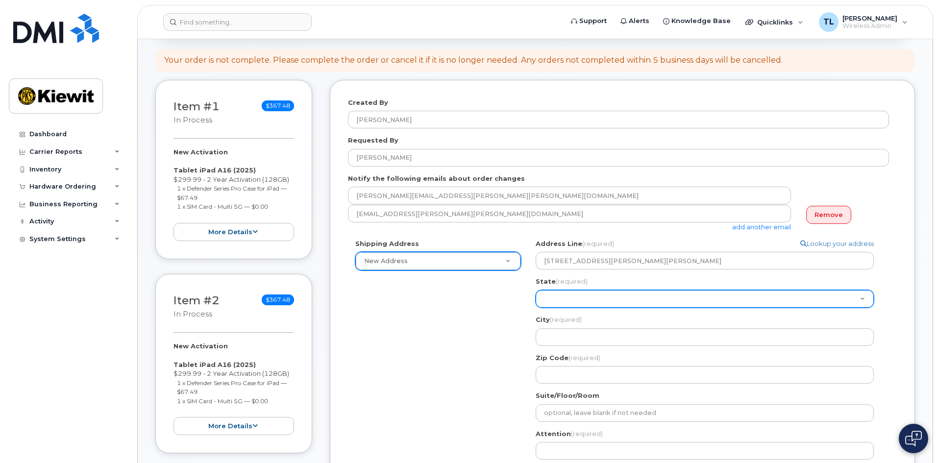
click at [558, 305] on select "[US_STATE] [US_STATE] [US_STATE] [US_STATE] [US_STATE] [US_STATE] [US_STATE] [U…" at bounding box center [705, 299] width 338 height 18
select select "MS"
click at [536, 290] on select "[US_STATE] [US_STATE] [US_STATE] [US_STATE] [US_STATE] [US_STATE] [US_STATE] [U…" at bounding box center [705, 299] width 338 height 18
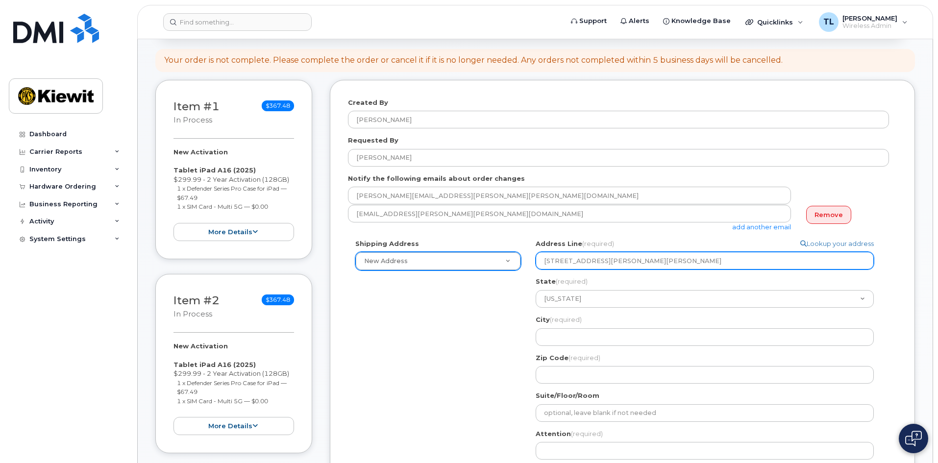
drag, startPoint x: 614, startPoint y: 262, endPoint x: 648, endPoint y: 262, distance: 33.3
click at [648, 262] on input "[STREET_ADDRESS][PERSON_NAME][PERSON_NAME]" at bounding box center [705, 261] width 338 height 18
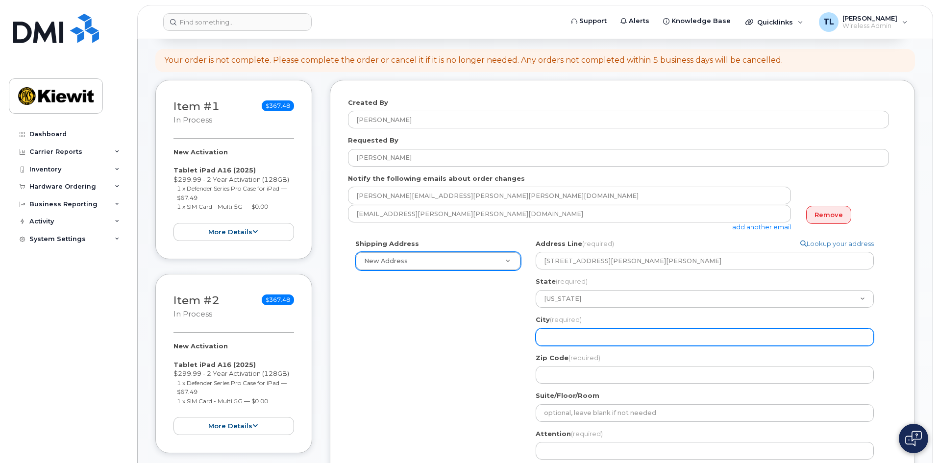
click at [583, 338] on input "City (required)" at bounding box center [705, 337] width 338 height 18
paste input "[GEOGRAPHIC_DATA]"
select select
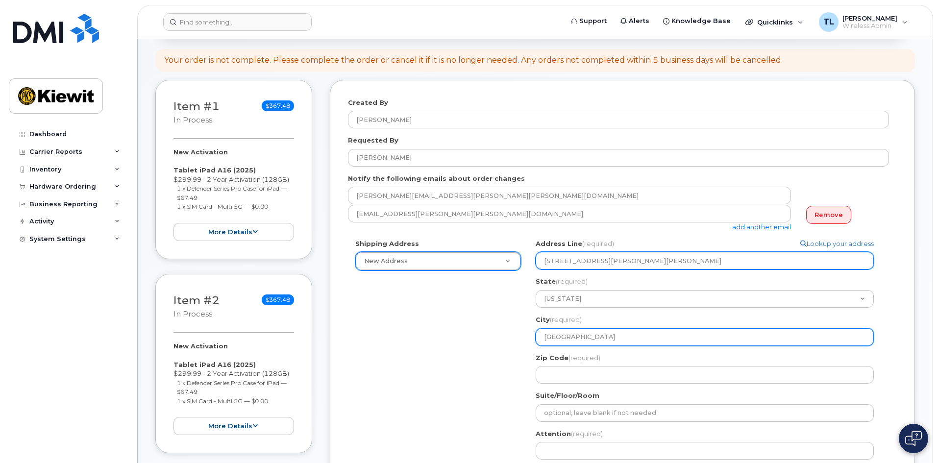
type input "[GEOGRAPHIC_DATA]"
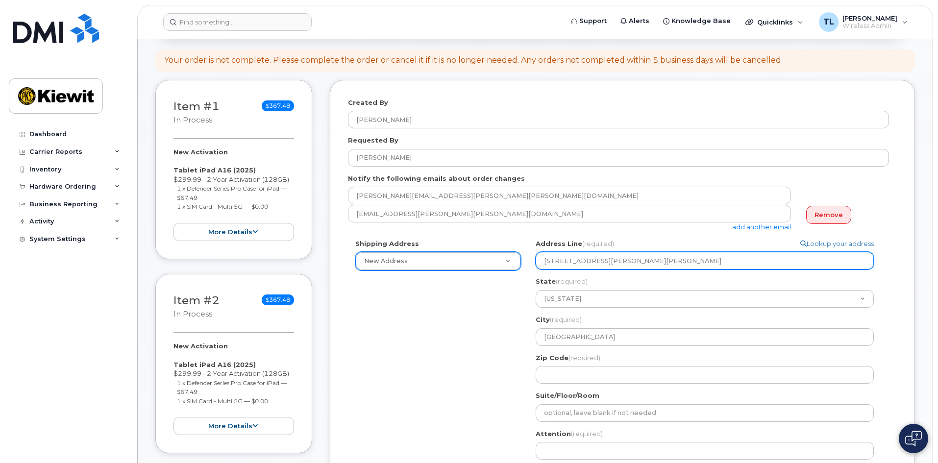
drag, startPoint x: 663, startPoint y: 260, endPoint x: 688, endPoint y: 260, distance: 25.0
click at [688, 260] on input "[STREET_ADDRESS][PERSON_NAME][PERSON_NAME]" at bounding box center [705, 261] width 338 height 18
paste input "[GEOGRAPHIC_DATA]"
select select
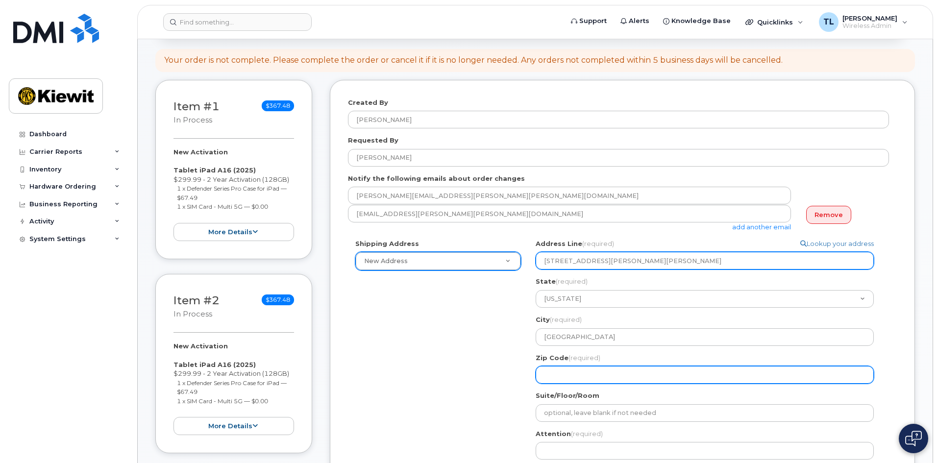
type input "[STREET_ADDRESS][PERSON_NAME][PERSON_NAME]"
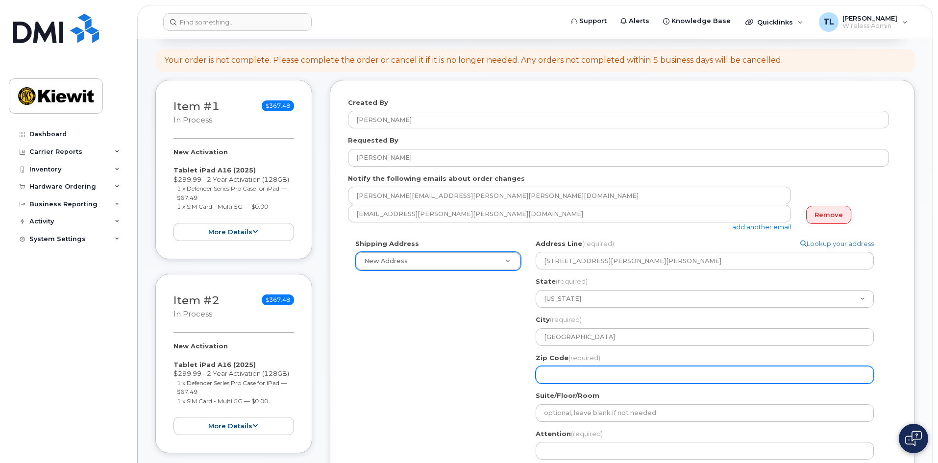
click at [584, 367] on input "Zip Code (required)" at bounding box center [705, 375] width 338 height 18
paste input "[GEOGRAPHIC_DATA]"
select select
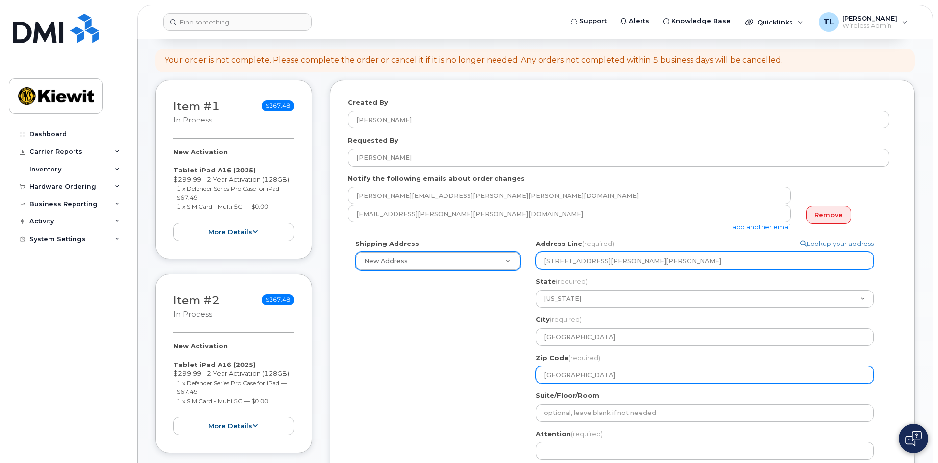
type input "[GEOGRAPHIC_DATA]"
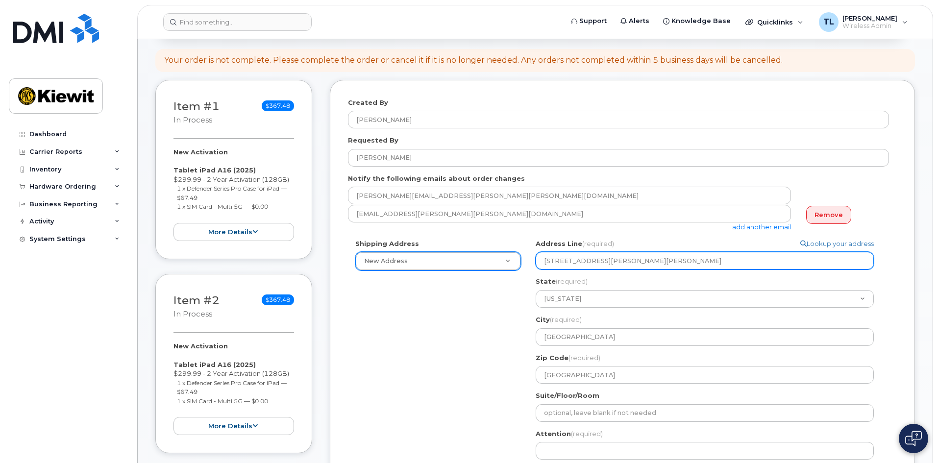
click at [702, 262] on input "[STREET_ADDRESS][PERSON_NAME][PERSON_NAME]" at bounding box center [705, 261] width 338 height 18
select select
type input "[STREET_ADDRESS][PERSON_NAME][PERSON_NAME][PERSON_NAME]"
select select
type input "[STREET_ADDRESS][PERSON_NAME][PERSON_NAME]"
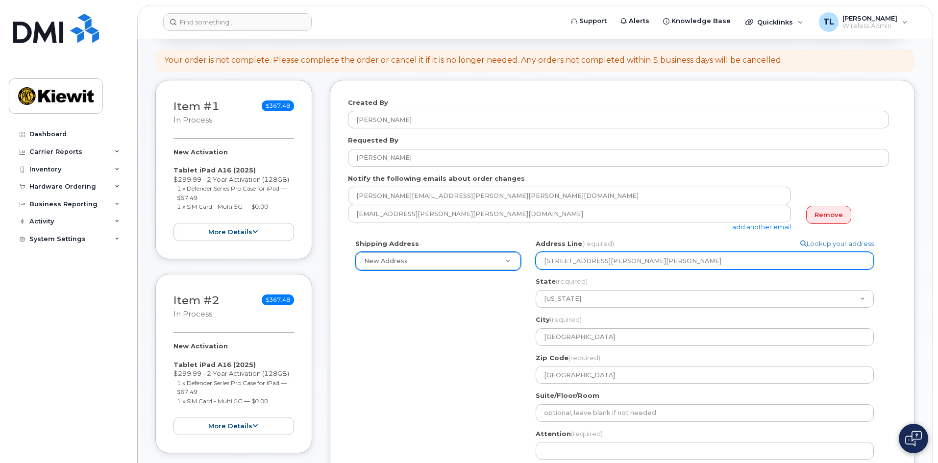
select select
type input "[STREET_ADDRESS][PERSON_NAME][PERSON_NAME][PERSON_NAME]"
select select
type input "[STREET_ADDRESS][PERSON_NAME][PERSON_NAME][PERSON_NAME]"
select select
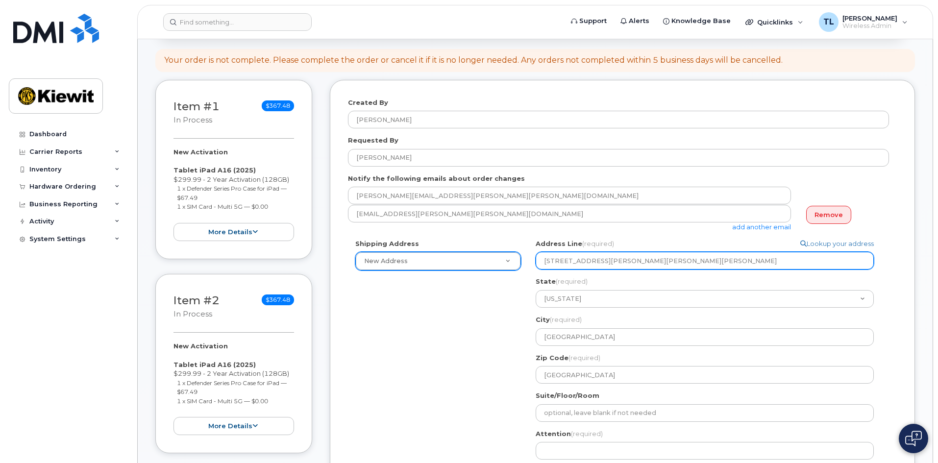
type input "[STREET_ADDRESS][PERSON_NAME][PERSON_NAME][PERSON_NAME]"
select select
type input "[STREET_ADDRESS][PERSON_NAME][PERSON_NAME]"
select select
type input "[STREET_ADDRESS][PERSON_NAME][PERSON_NAME]"
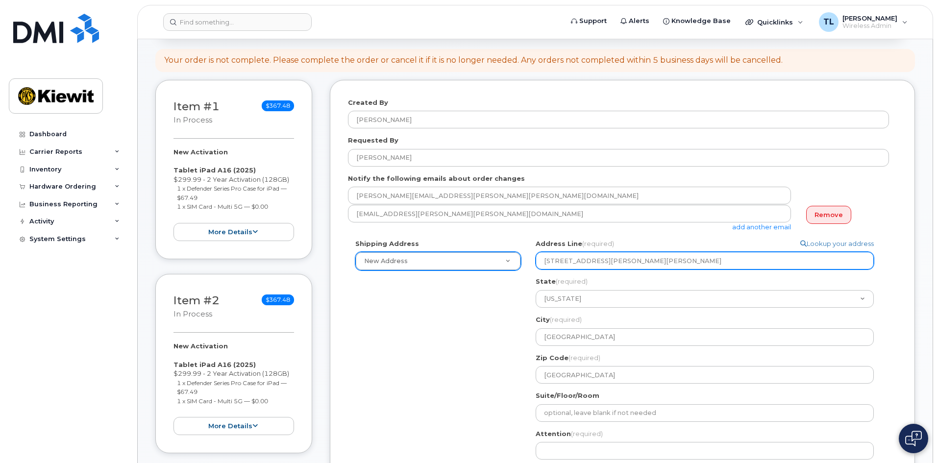
select select
type input "[STREET_ADDRESS][PERSON_NAME][PERSON_NAME]"
select select
type input "[STREET_ADDRESS][PERSON_NAME][PERSON_NAME]"
select select
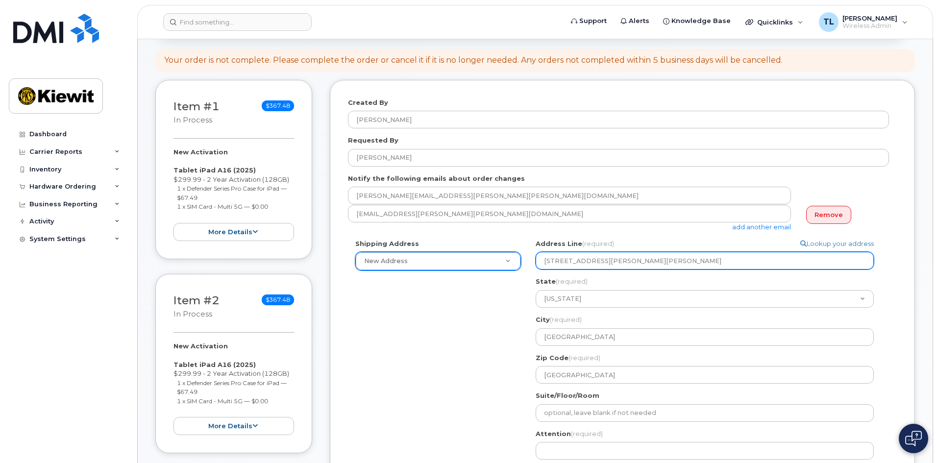
type input "[STREET_ADDRESS][PERSON_NAME][PERSON_NAME]"
select select
type input "[STREET_ADDRESS][PERSON_NAME][PERSON_NAME]"
select select
type input "[STREET_ADDRESS][PERSON_NAME][PERSON_NAME],"
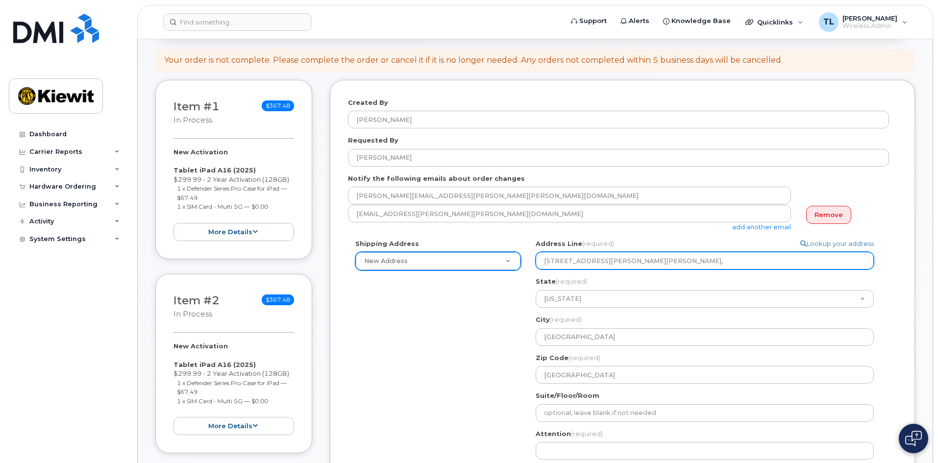
select select
type input "[STREET_ADDRESS][PERSON_NAME][PERSON_NAME]"
select select
type input "[STREET_ADDRESS][PERSON_NAME][PERSON_NAME]"
select select
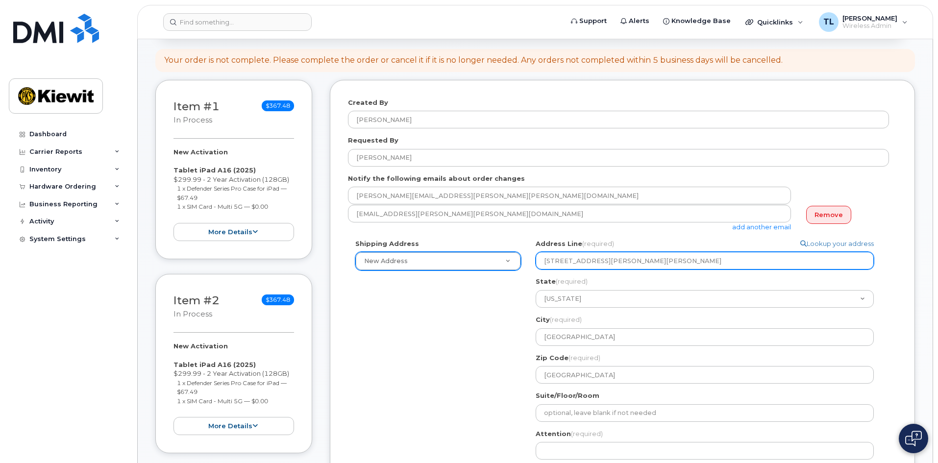
type input "[STREET_ADDRESS][PERSON_NAME][PERSON_NAME]"
select select
type input "[STREET_ADDRESS][PERSON_NAME][PERSON_NAME]"
select select
type input "[STREET_ADDRESS][PERSON_NAME][PERSON_NAME]"
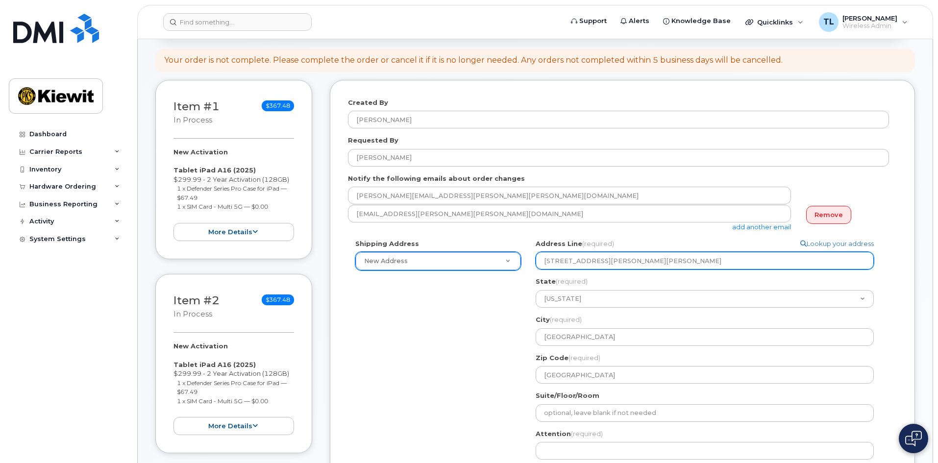
select select
type input "[STREET_ADDRESS][PERSON_NAME][PERSON_NAME]"
select select
type input "[STREET_ADDRESS][PERSON_NAME][PERSON_NAME]"
select select
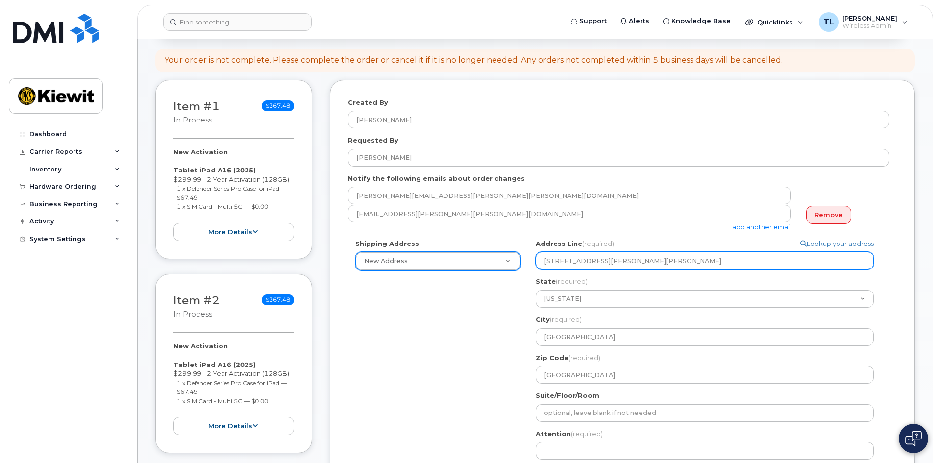
type input "[STREET_ADDRESS][PERSON_NAME][PERSON_NAME]"
select select
type input "[STREET_ADDRESS][PERSON_NAME][PERSON_NAME]"
select select
type input "[STREET_ADDRESS][PERSON_NAME][PERSON_NAME],"
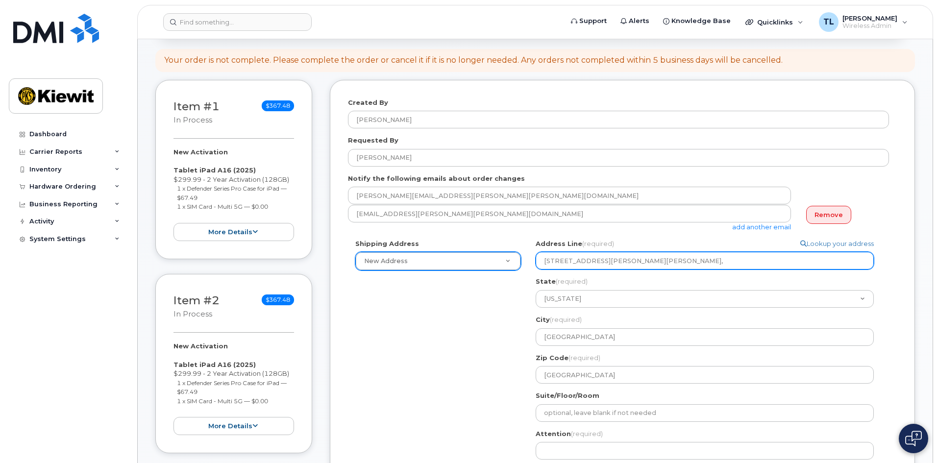
select select
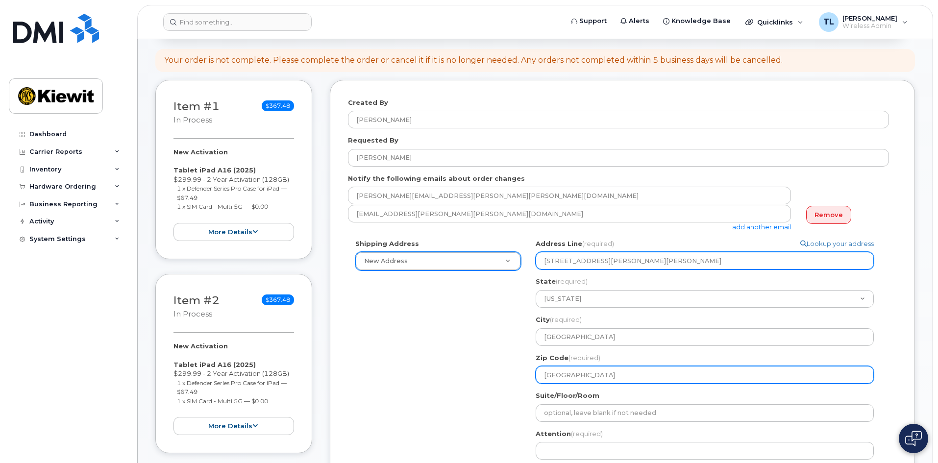
type input "[STREET_ADDRESS][PERSON_NAME][PERSON_NAME]"
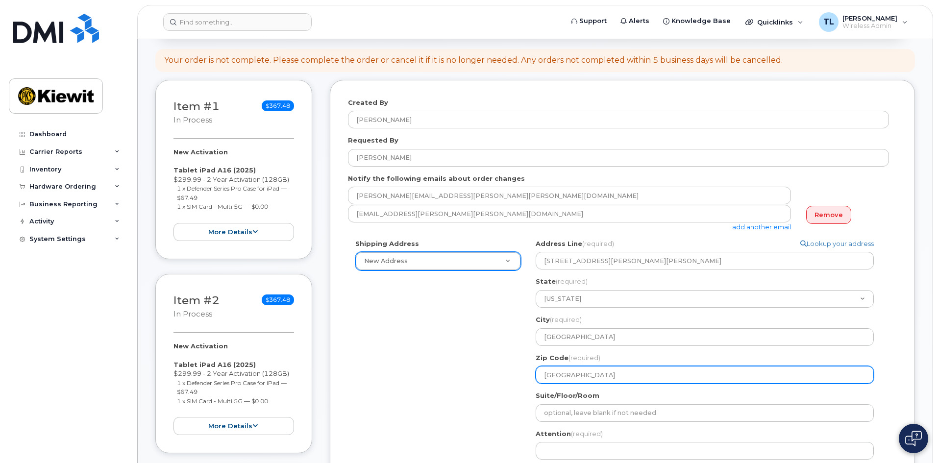
drag, startPoint x: 603, startPoint y: 375, endPoint x: 518, endPoint y: 375, distance: 85.3
click at [518, 375] on div "Shipping Address New Address New Address MS [GEOGRAPHIC_DATA] Search your addre…" at bounding box center [618, 372] width 541 height 266
select select
type input "3"
select select
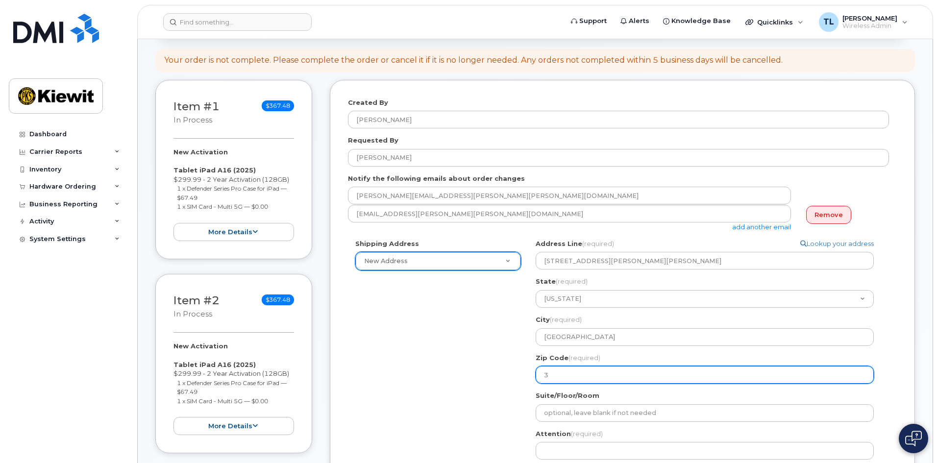
type input "38"
select select
type input "387"
select select
type input "3870"
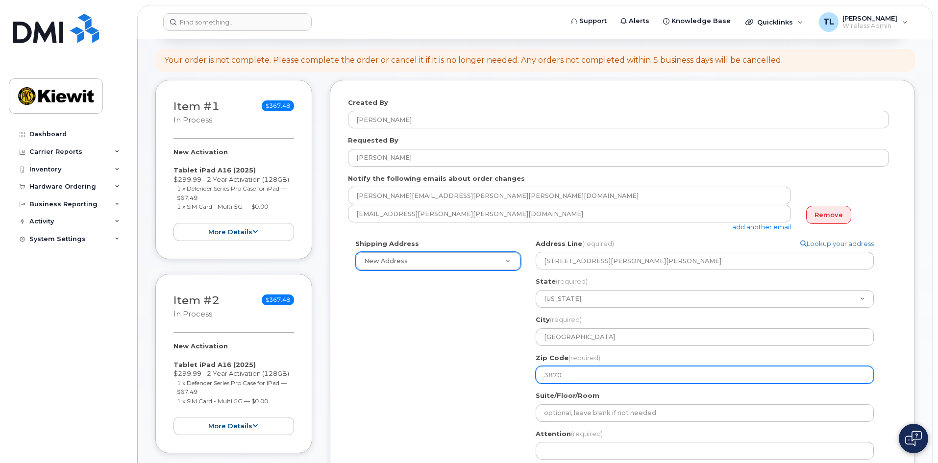
select select
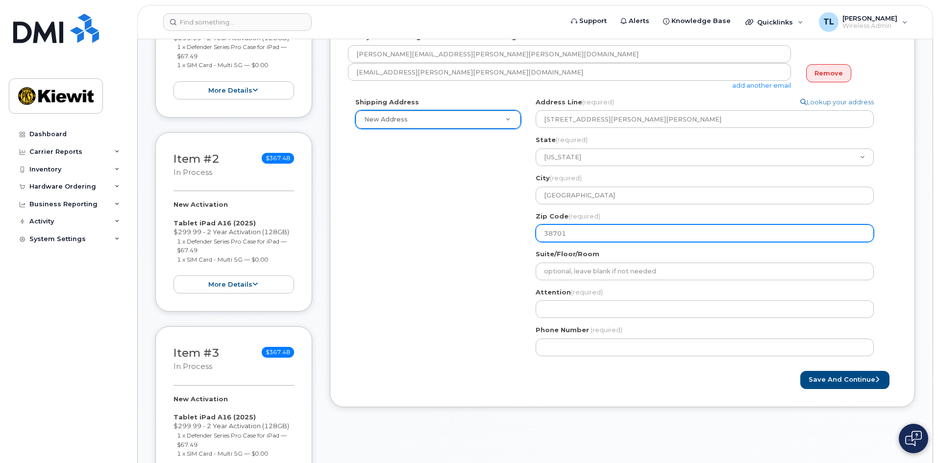
scroll to position [245, 0]
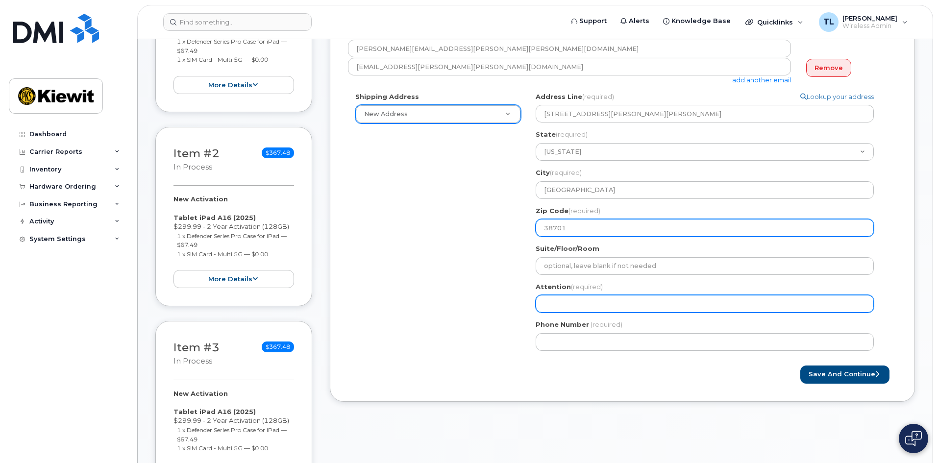
type input "38701"
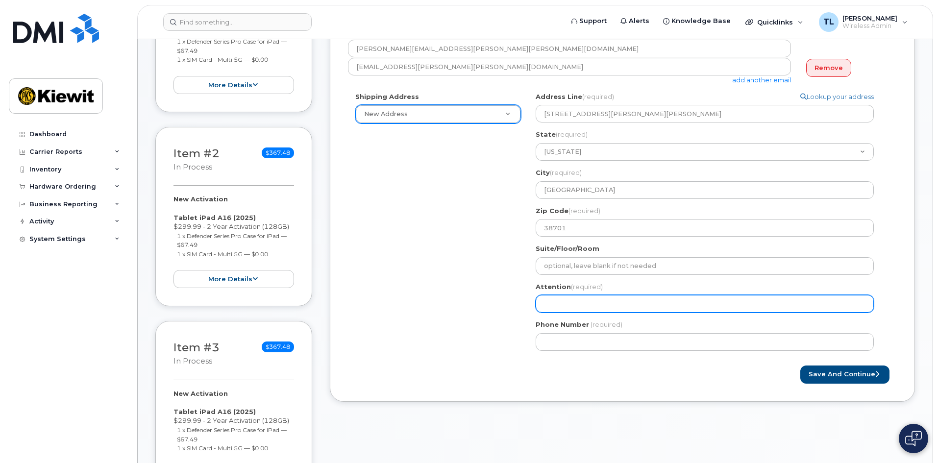
click at [547, 306] on input "Attention (required)" at bounding box center [705, 304] width 338 height 18
select select
type input "b"
select select
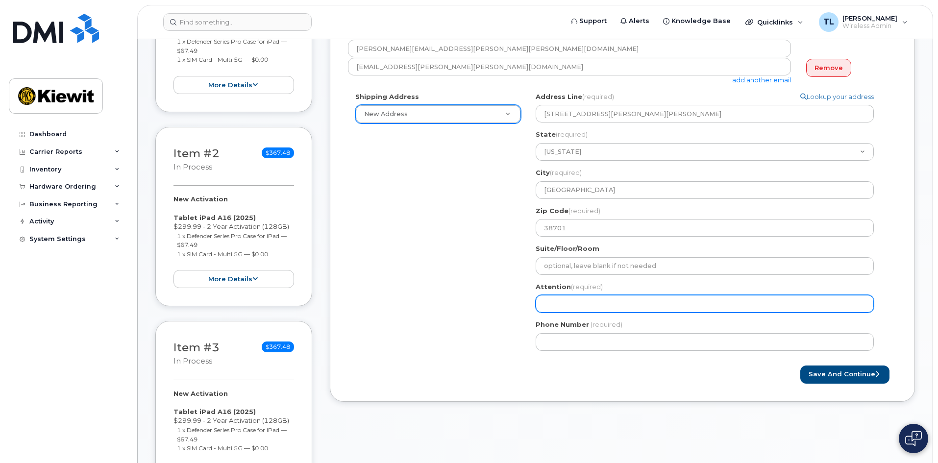
type input "B"
select select
type input "Be"
select select
type input "Ber"
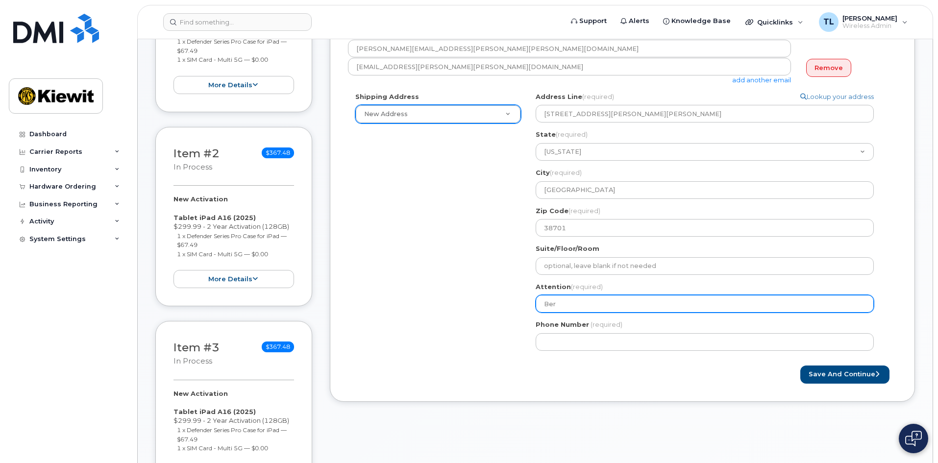
select select
type input "[PERSON_NAME]"
select select
type input "[PERSON_NAME]"
select select
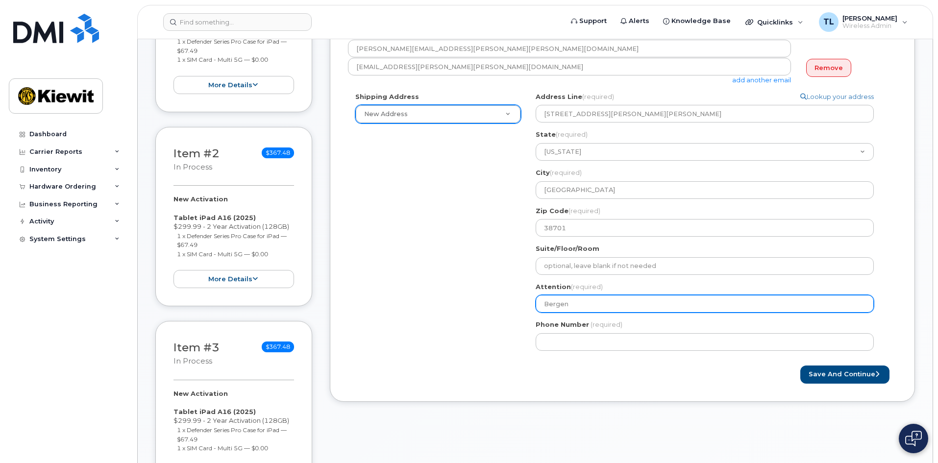
type input "Bergen"
select select
type input "Bergen L"
select select
type input "Bergen Lo"
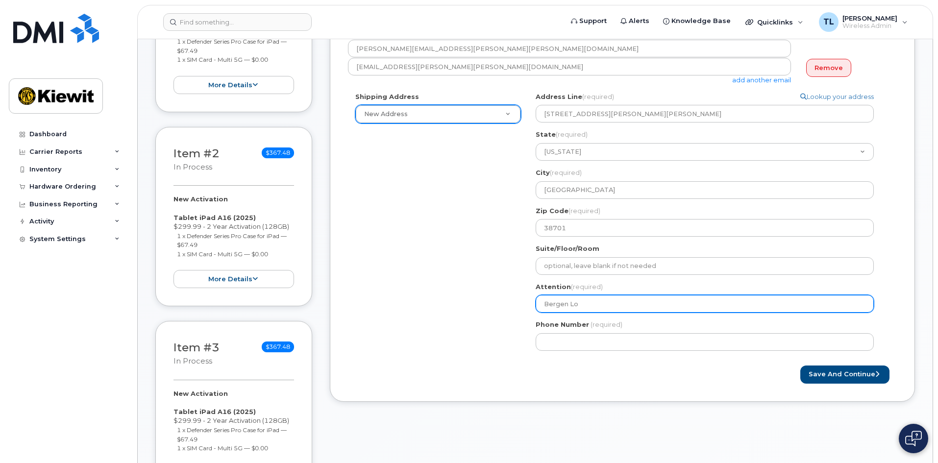
select select
type input "Bergen Lor"
select select
type input "Bergen Lore"
select select
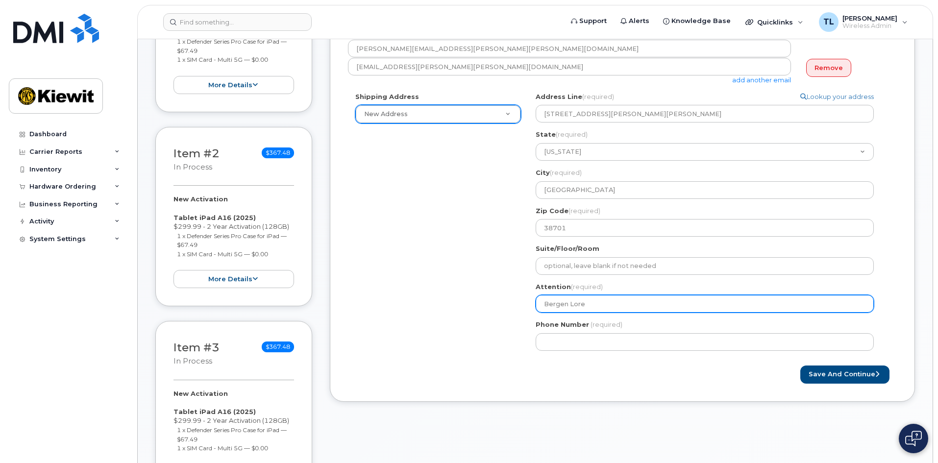
type input "[PERSON_NAME]"
select select
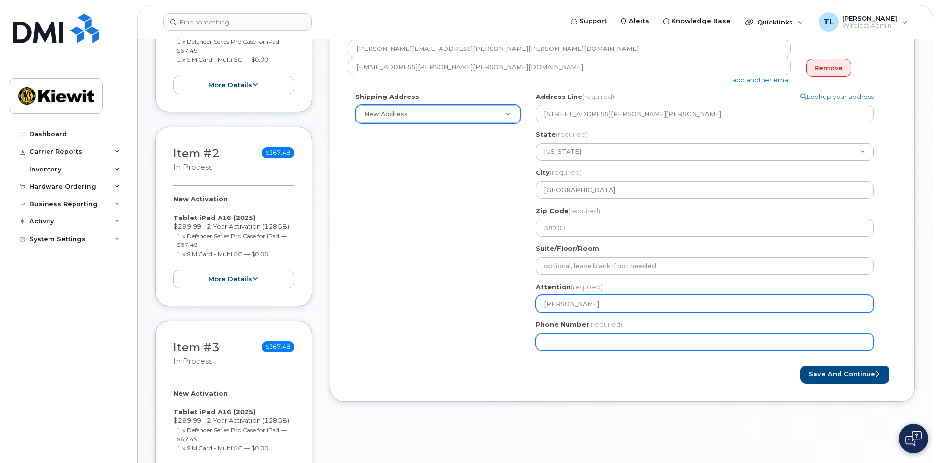
type input "[PERSON_NAME]"
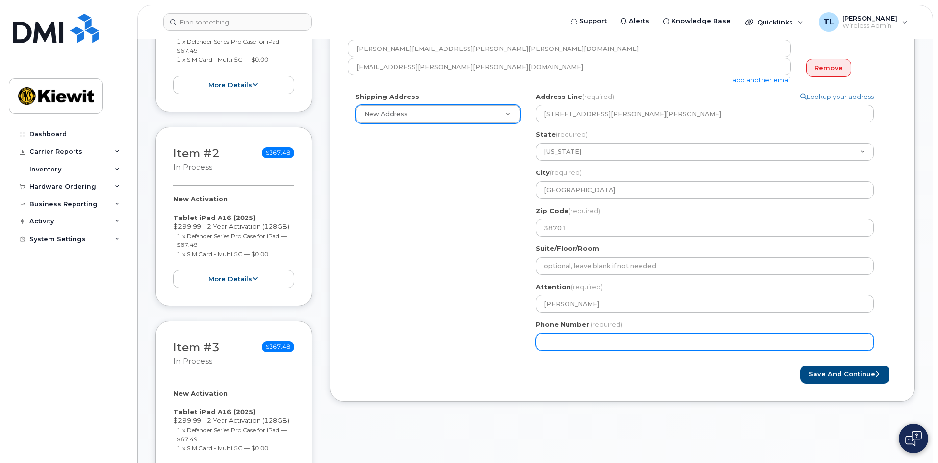
click at [592, 340] on input "Phone Number" at bounding box center [705, 342] width 338 height 18
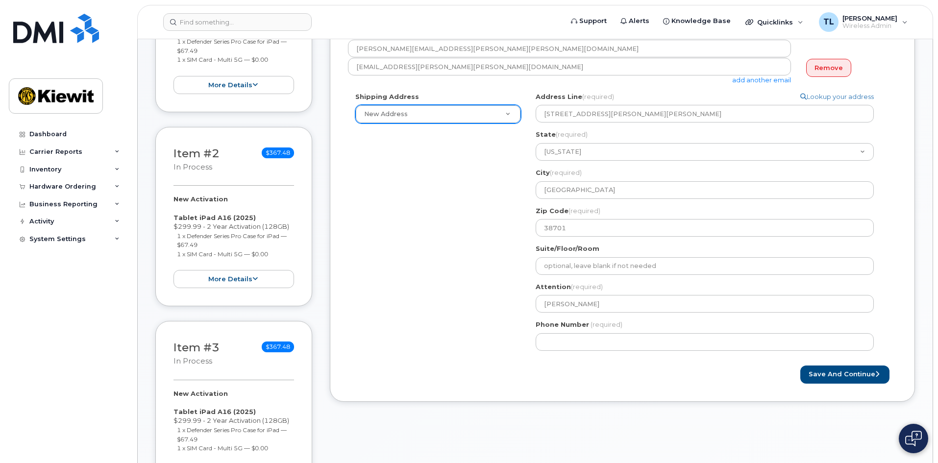
click at [562, 332] on div "Phone Number (required)" at bounding box center [709, 335] width 346 height 31
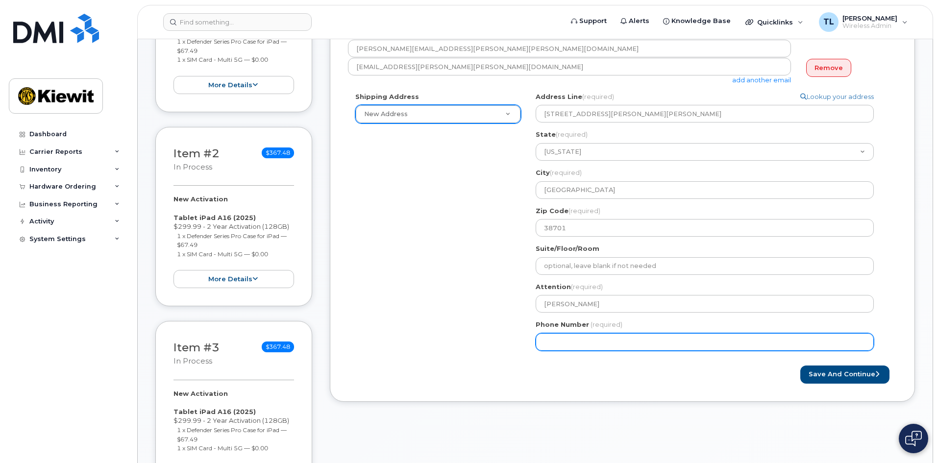
click at [563, 340] on input "Phone Number" at bounding box center [705, 342] width 338 height 18
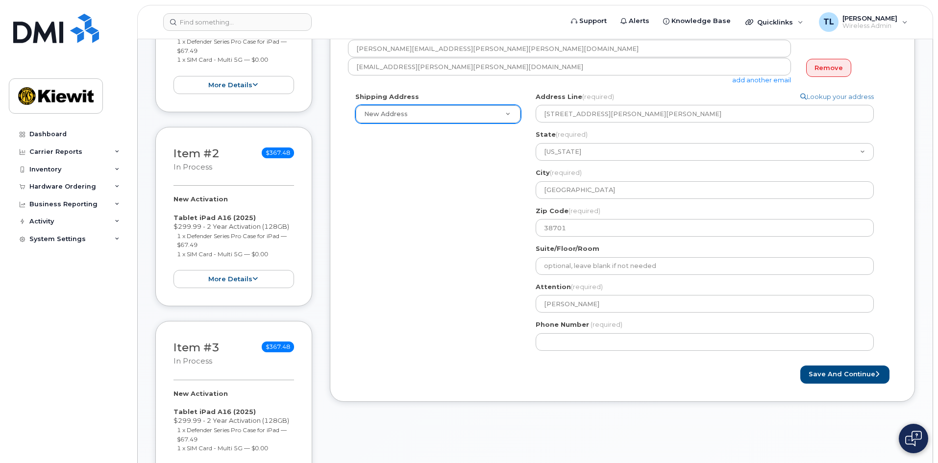
click at [721, 367] on div "Save and Continue" at bounding box center [760, 375] width 275 height 18
click at [839, 372] on button "Save and Continue" at bounding box center [844, 375] width 89 height 18
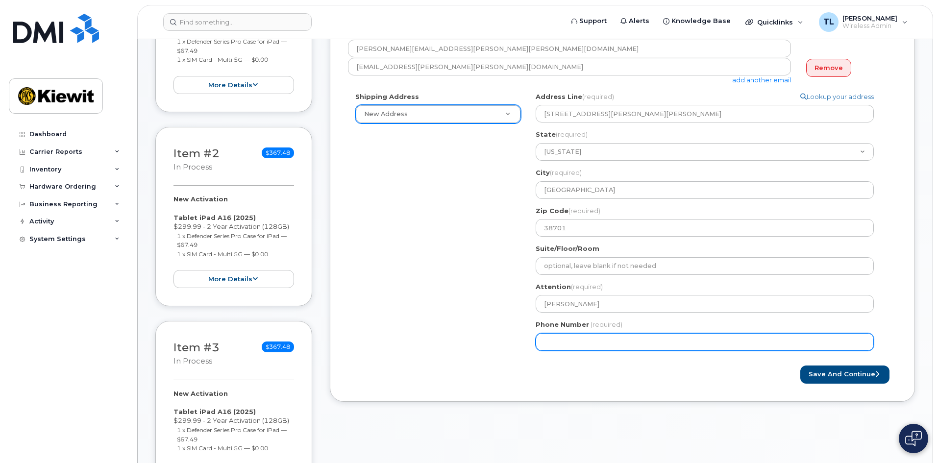
click at [627, 339] on input "Phone Number" at bounding box center [705, 342] width 338 height 18
click at [578, 342] on input "Phone Number" at bounding box center [705, 342] width 338 height 18
click at [575, 343] on input "Phone Number" at bounding box center [705, 342] width 338 height 18
click at [560, 342] on input "Phone Number" at bounding box center [705, 342] width 338 height 18
select select
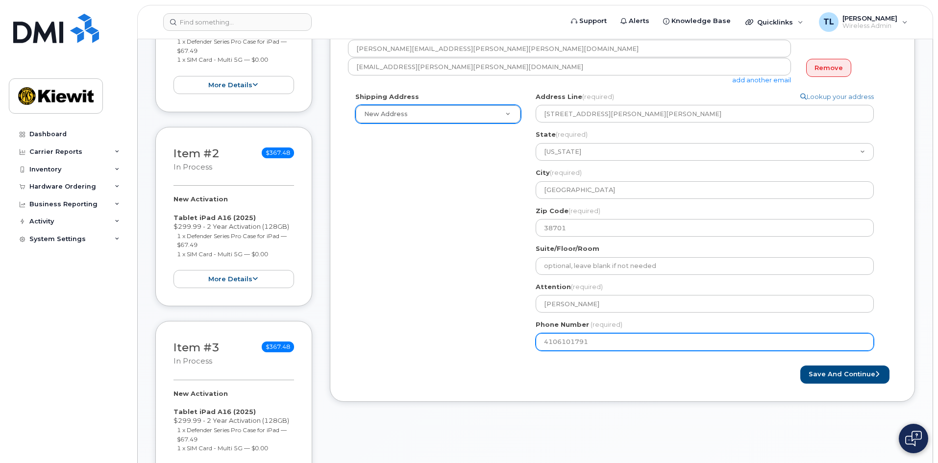
click at [656, 341] on input "4106101791" at bounding box center [705, 342] width 338 height 18
type input "4106101791"
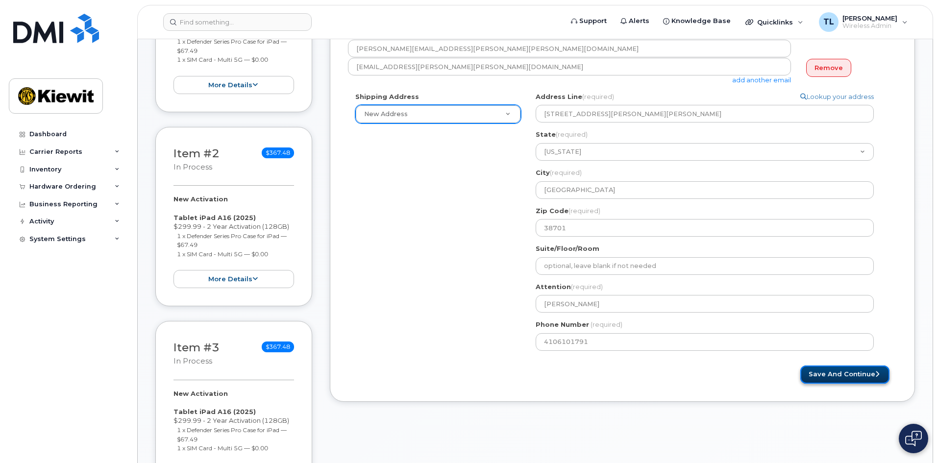
click at [840, 375] on button "Save and Continue" at bounding box center [844, 375] width 89 height 18
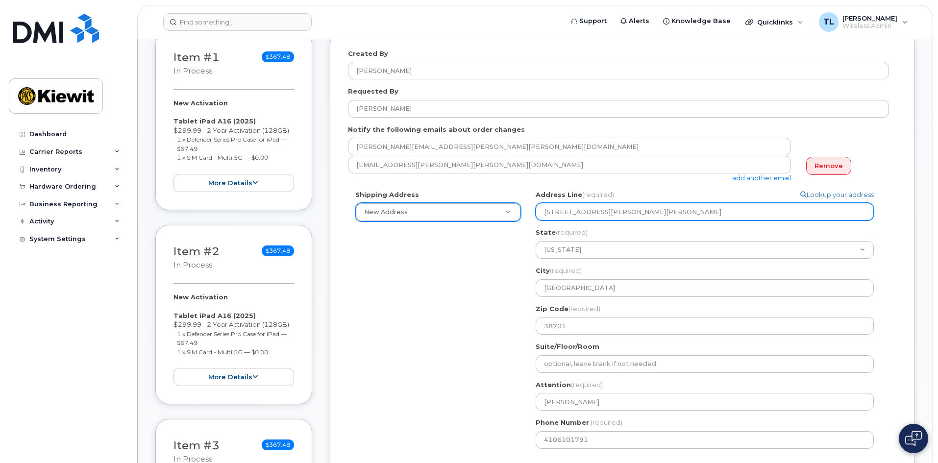
scroll to position [135, 0]
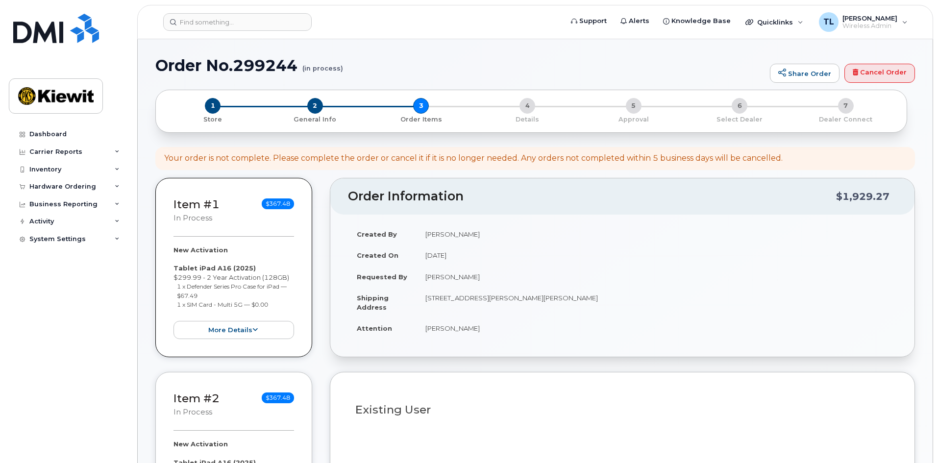
select select
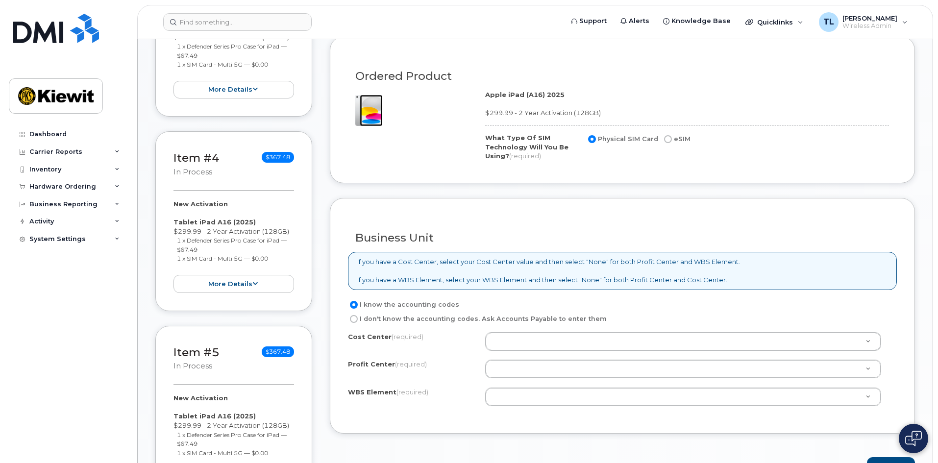
scroll to position [637, 0]
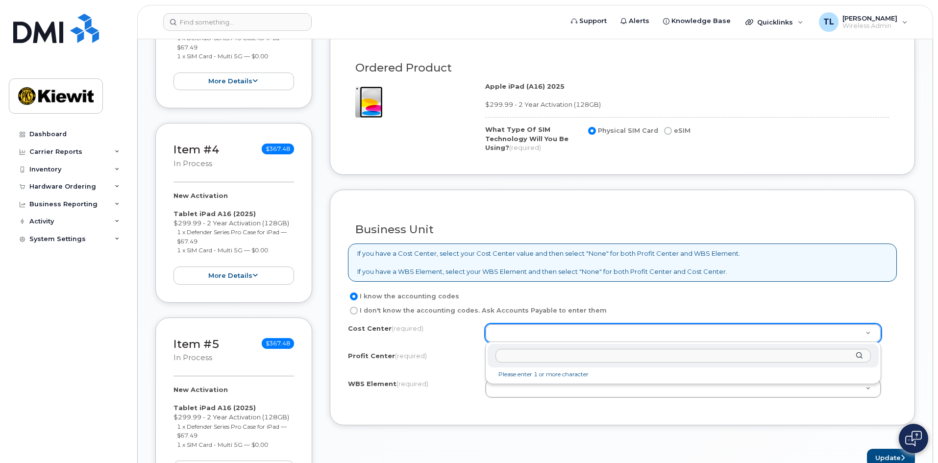
type input "b"
type input "none"
type input "None"
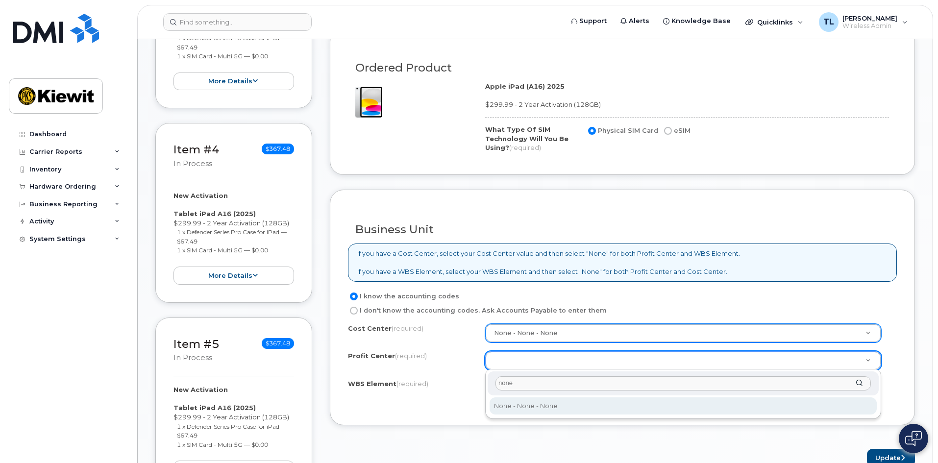
type input "none"
select select "None"
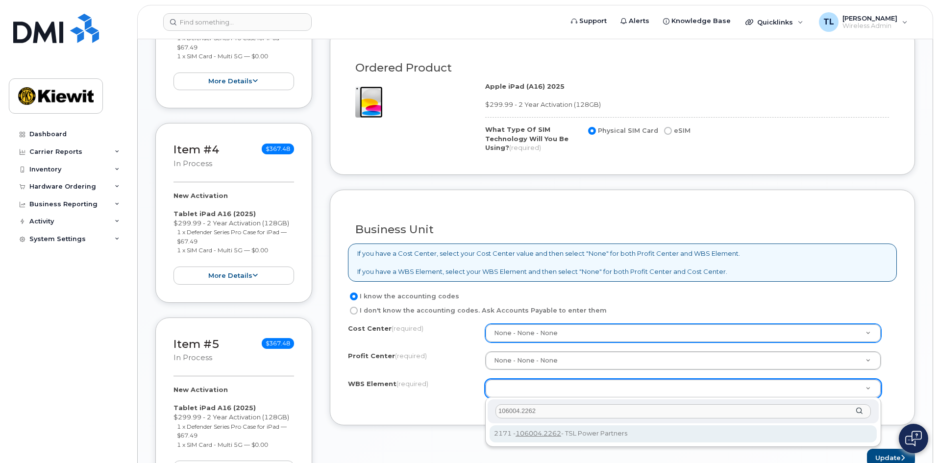
type input "106004.2262"
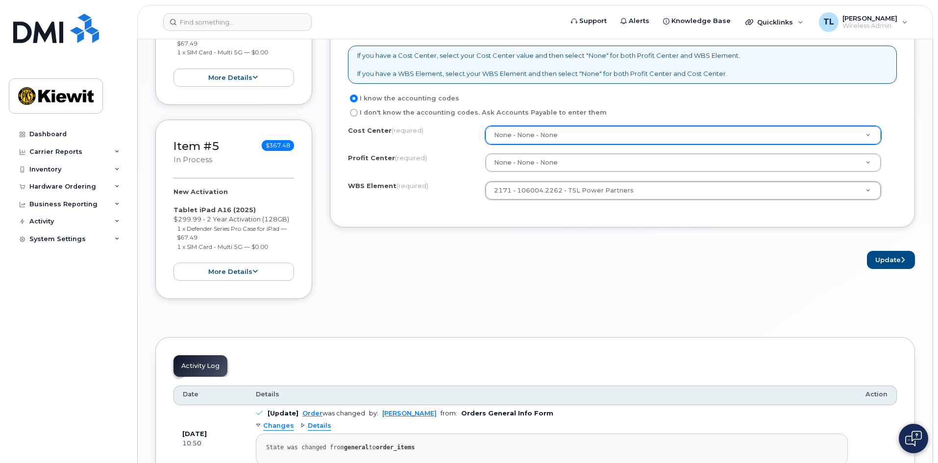
scroll to position [833, 0]
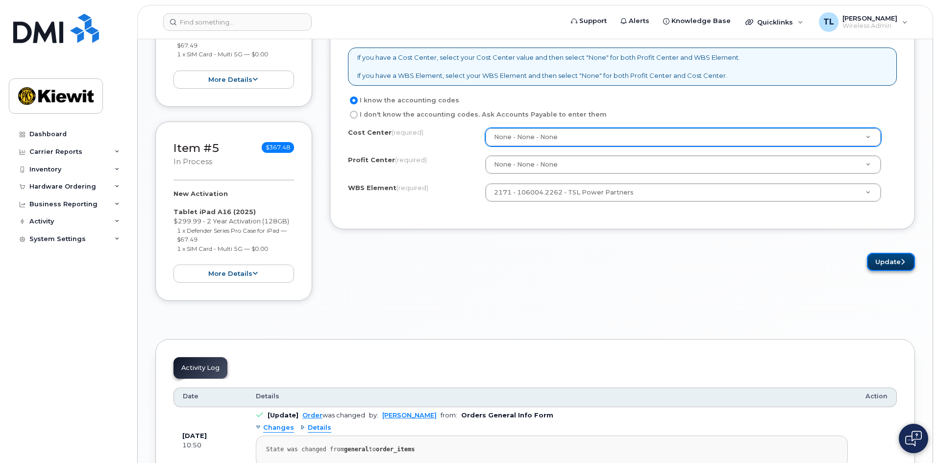
click at [902, 260] on icon "submit" at bounding box center [903, 262] width 4 height 6
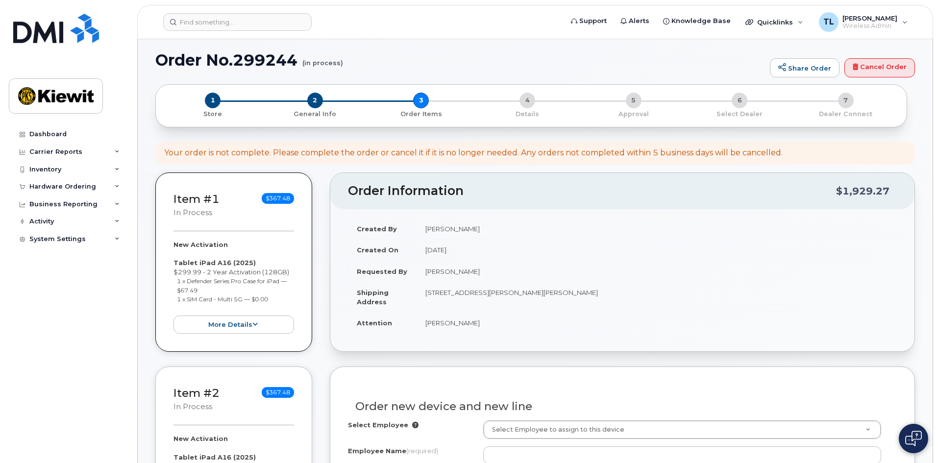
scroll to position [0, 0]
